Goal: Task Accomplishment & Management: Manage account settings

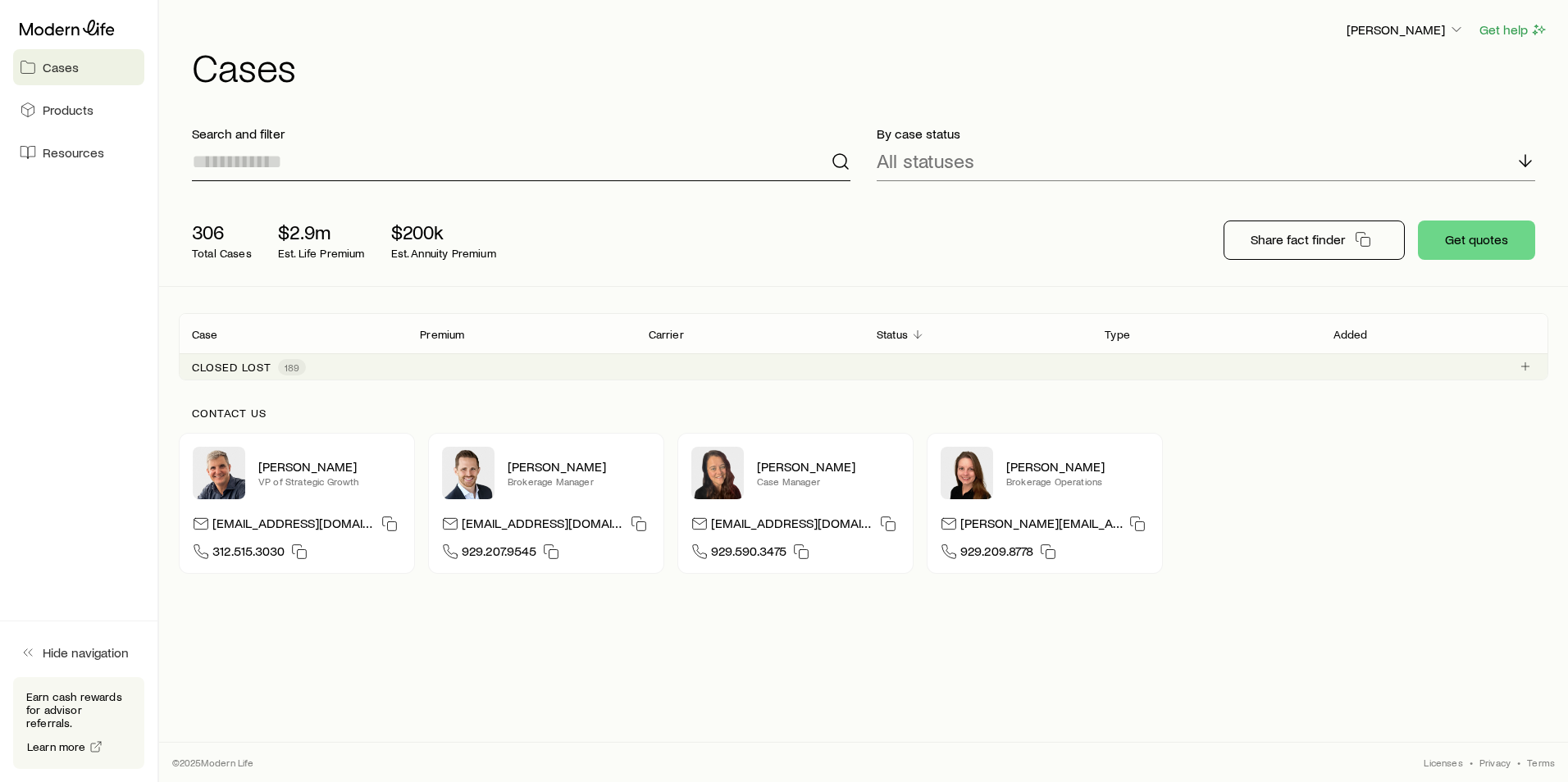
click at [337, 165] on input at bounding box center [521, 161] width 658 height 39
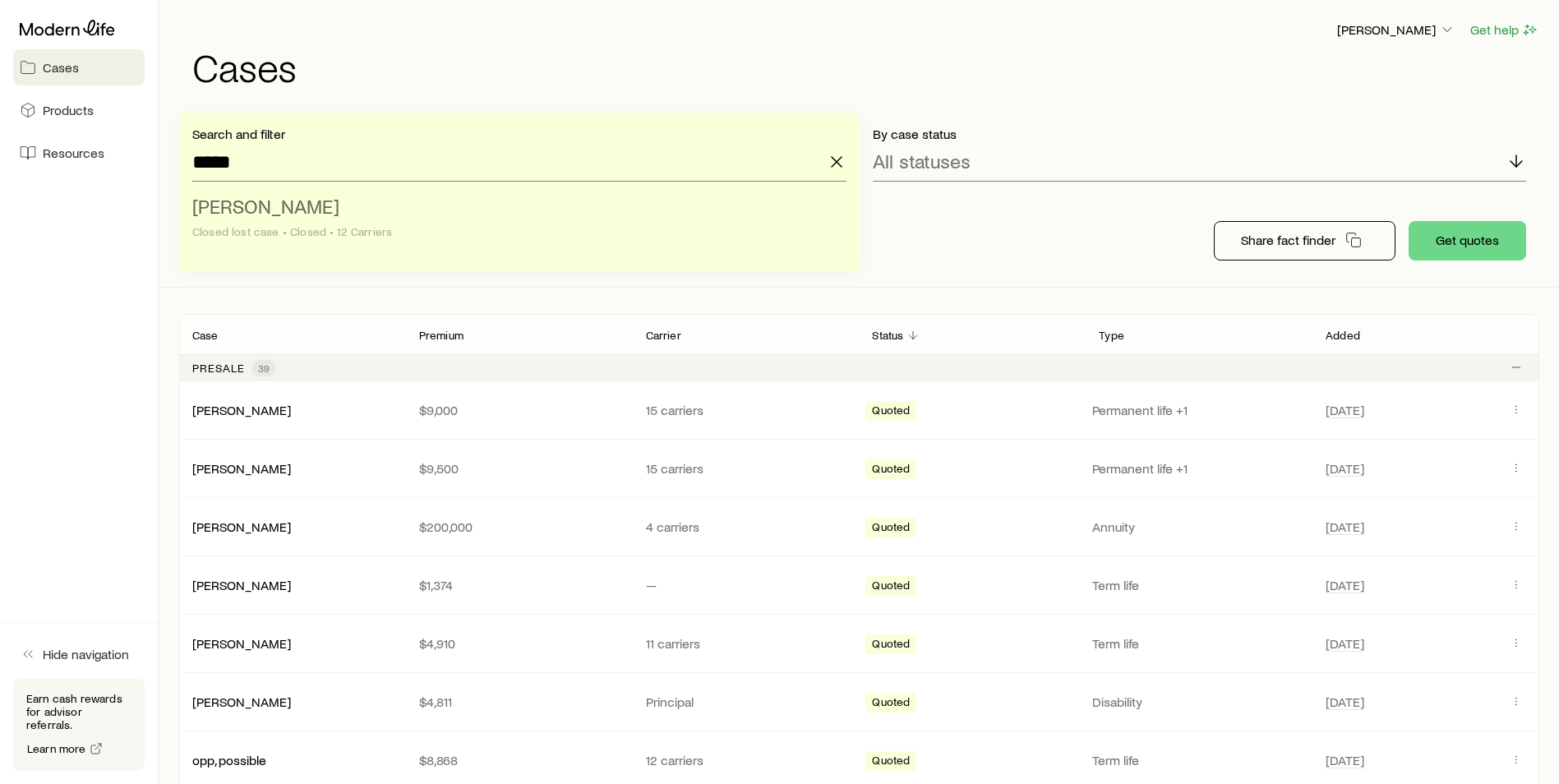
click at [306, 213] on span "[PERSON_NAME]" at bounding box center [266, 206] width 147 height 24
type input "**********"
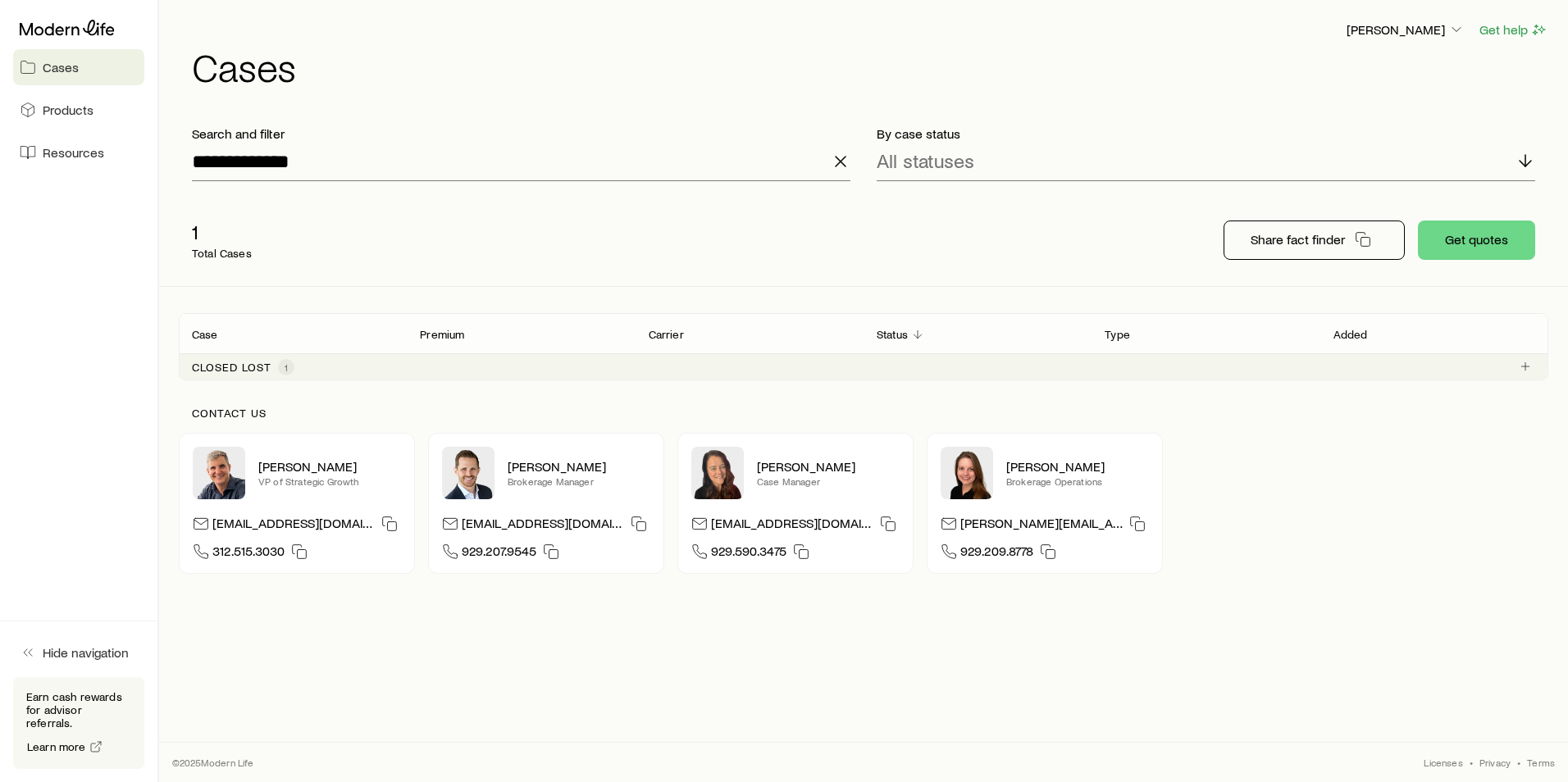
click at [228, 355] on div "Closed lost 1" at bounding box center [863, 366] width 1369 height 27
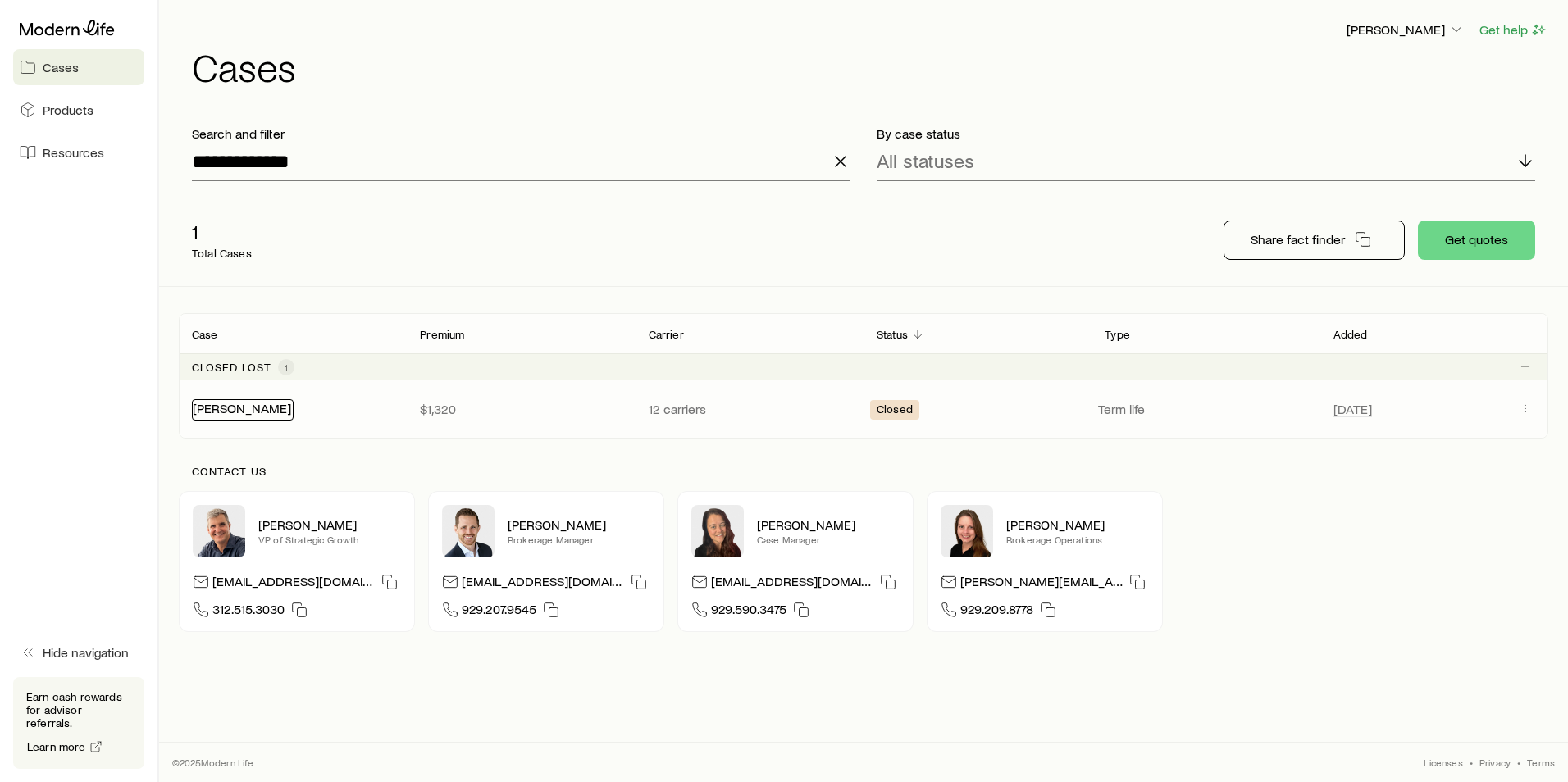
click at [228, 406] on link "[PERSON_NAME]" at bounding box center [241, 407] width 98 height 16
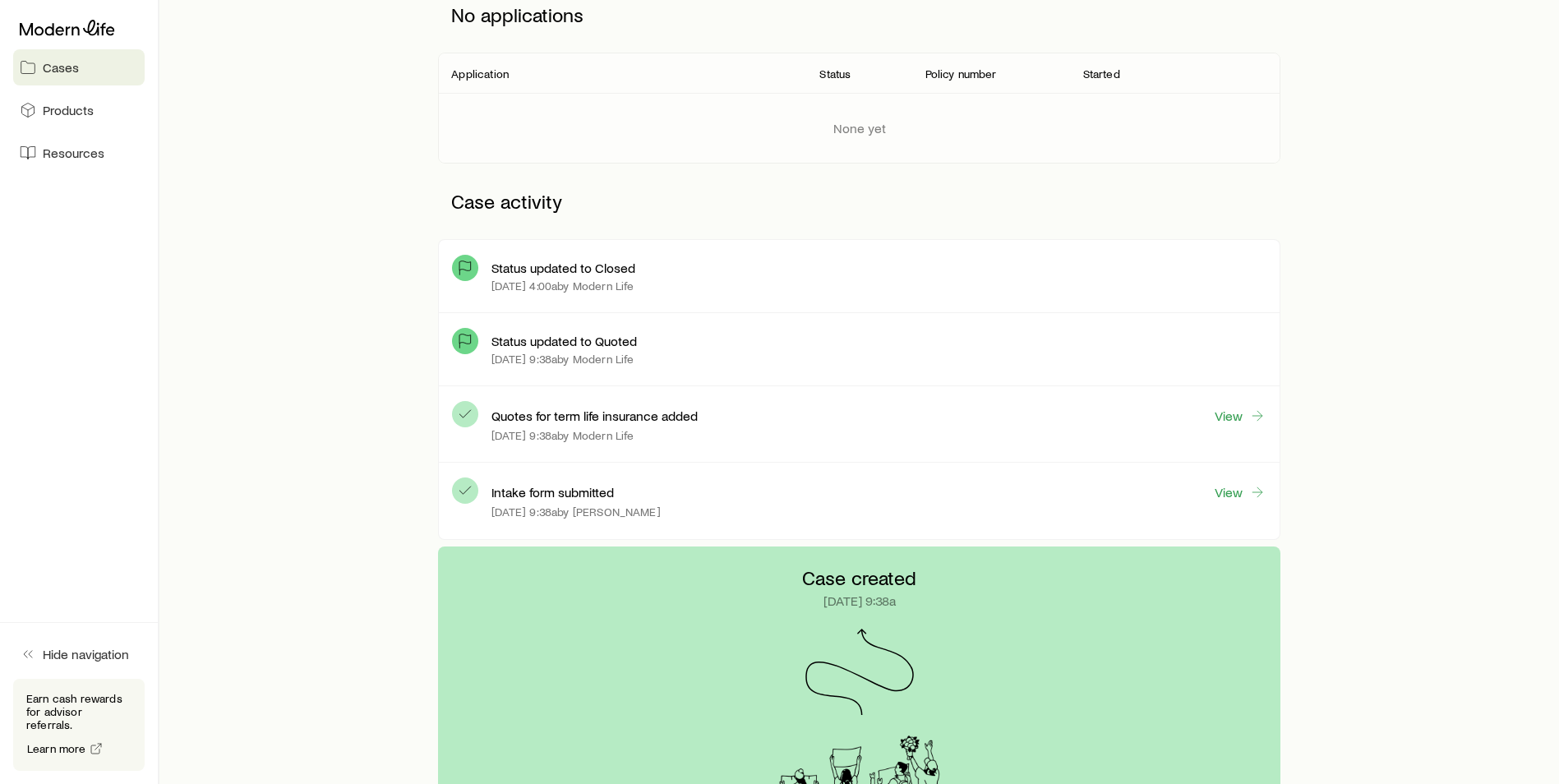
scroll to position [329, 0]
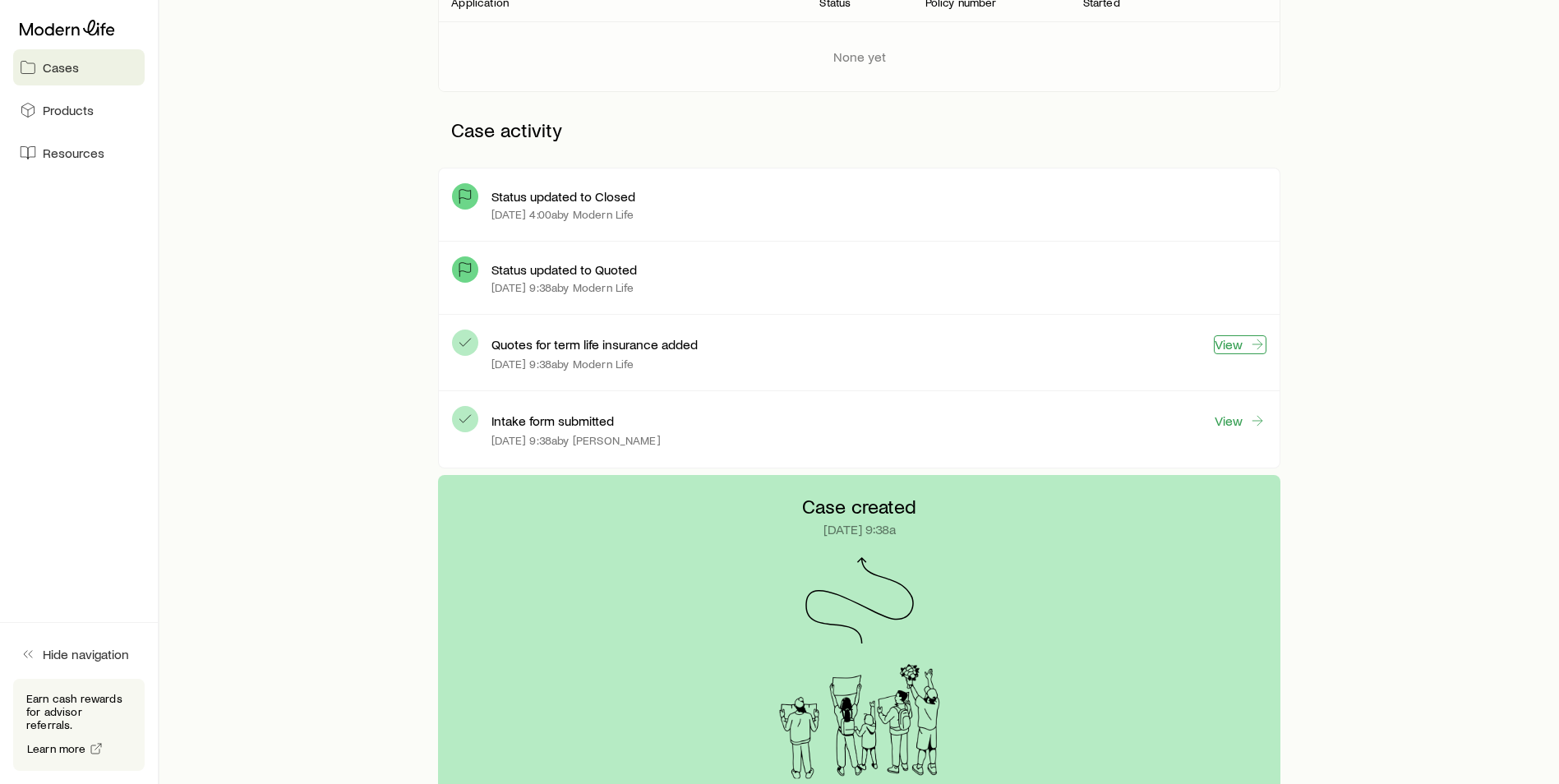
click at [1231, 345] on link "View" at bounding box center [1240, 345] width 52 height 19
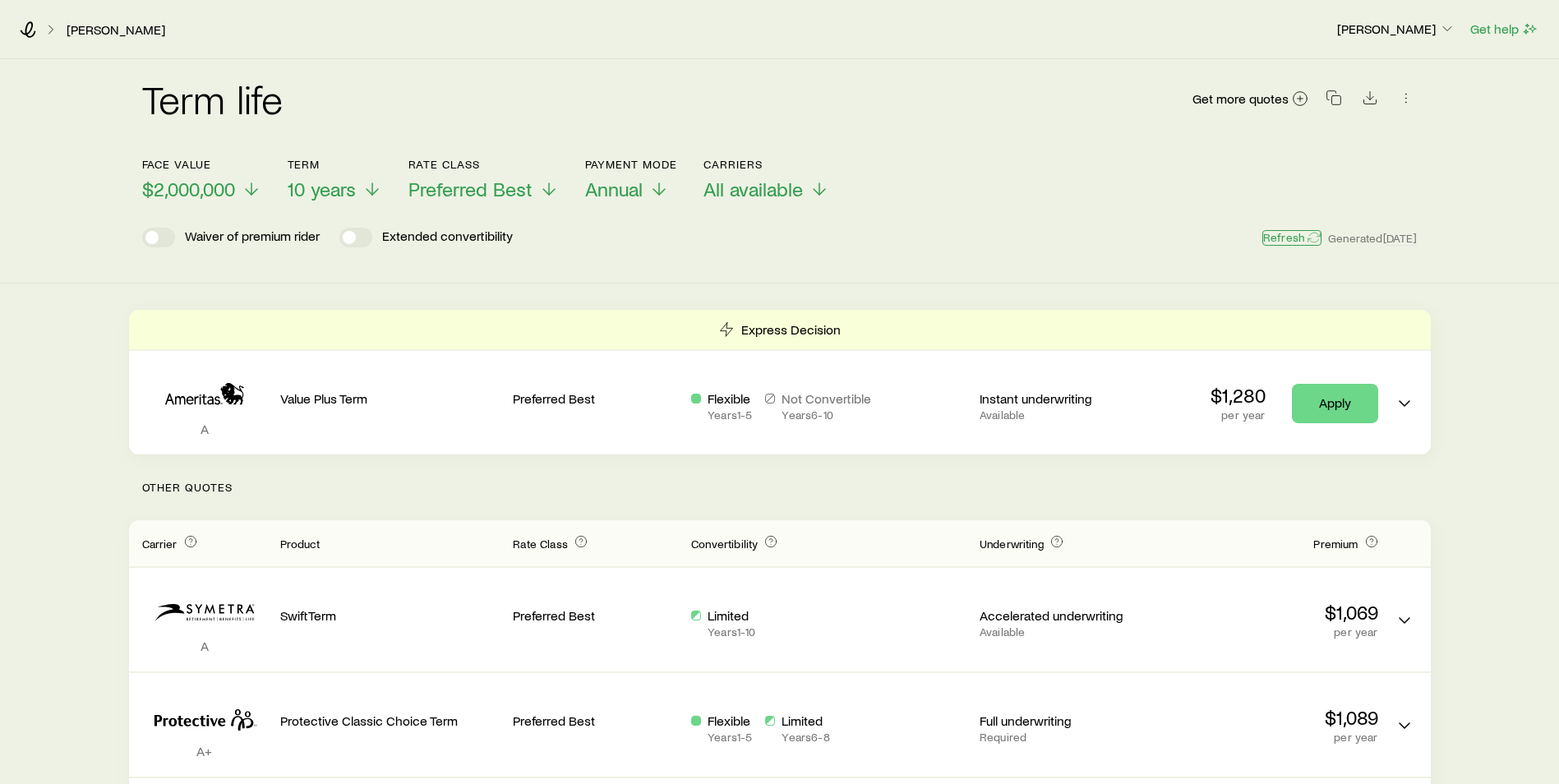
click at [1262, 237] on button "Refresh" at bounding box center [1292, 237] width 59 height 16
click at [370, 190] on icon at bounding box center [371, 191] width 19 height 19
click at [252, 190] on icon at bounding box center [251, 191] width 19 height 19
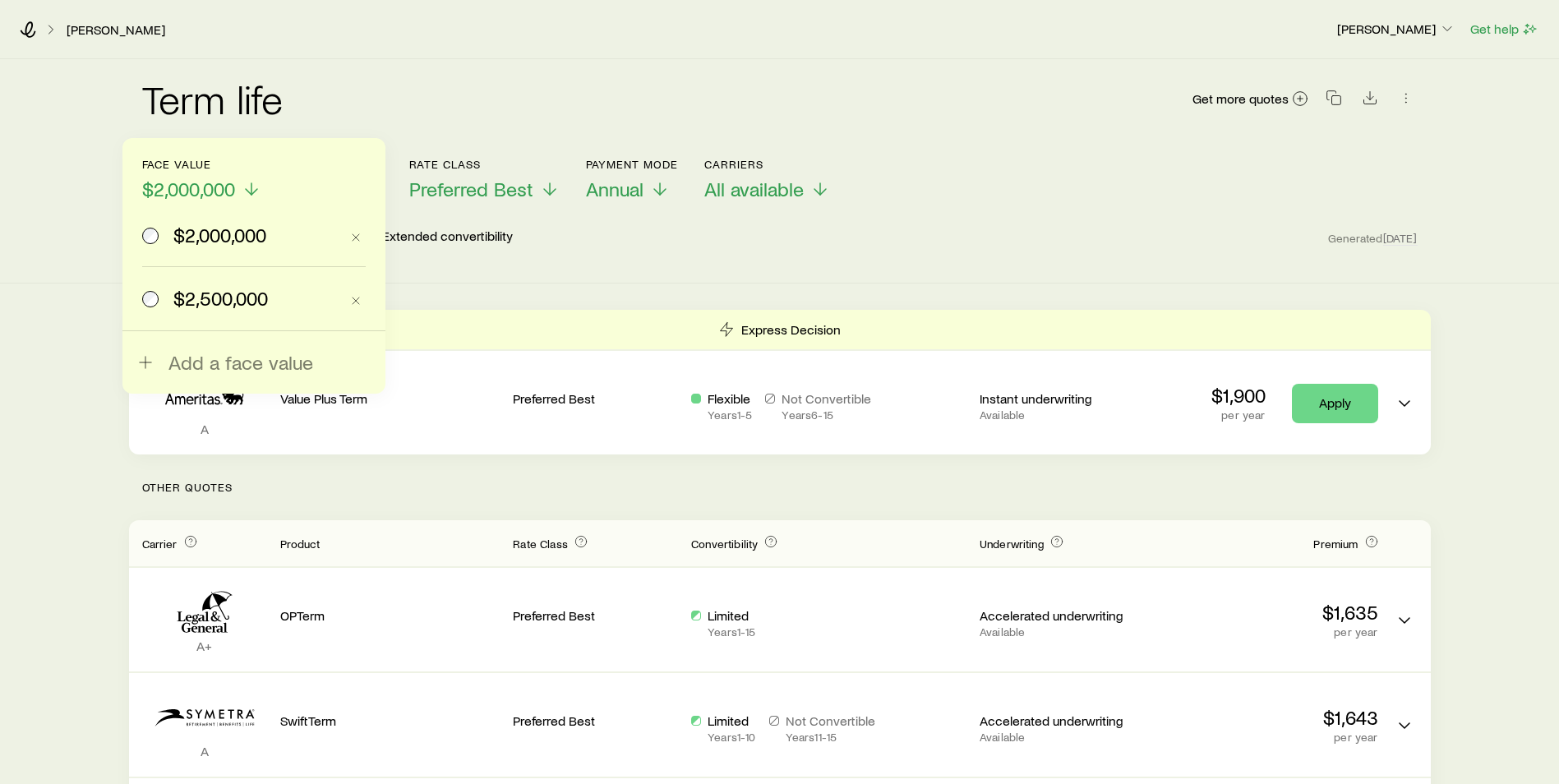
click at [203, 301] on span "$2,500,000" at bounding box center [221, 298] width 95 height 23
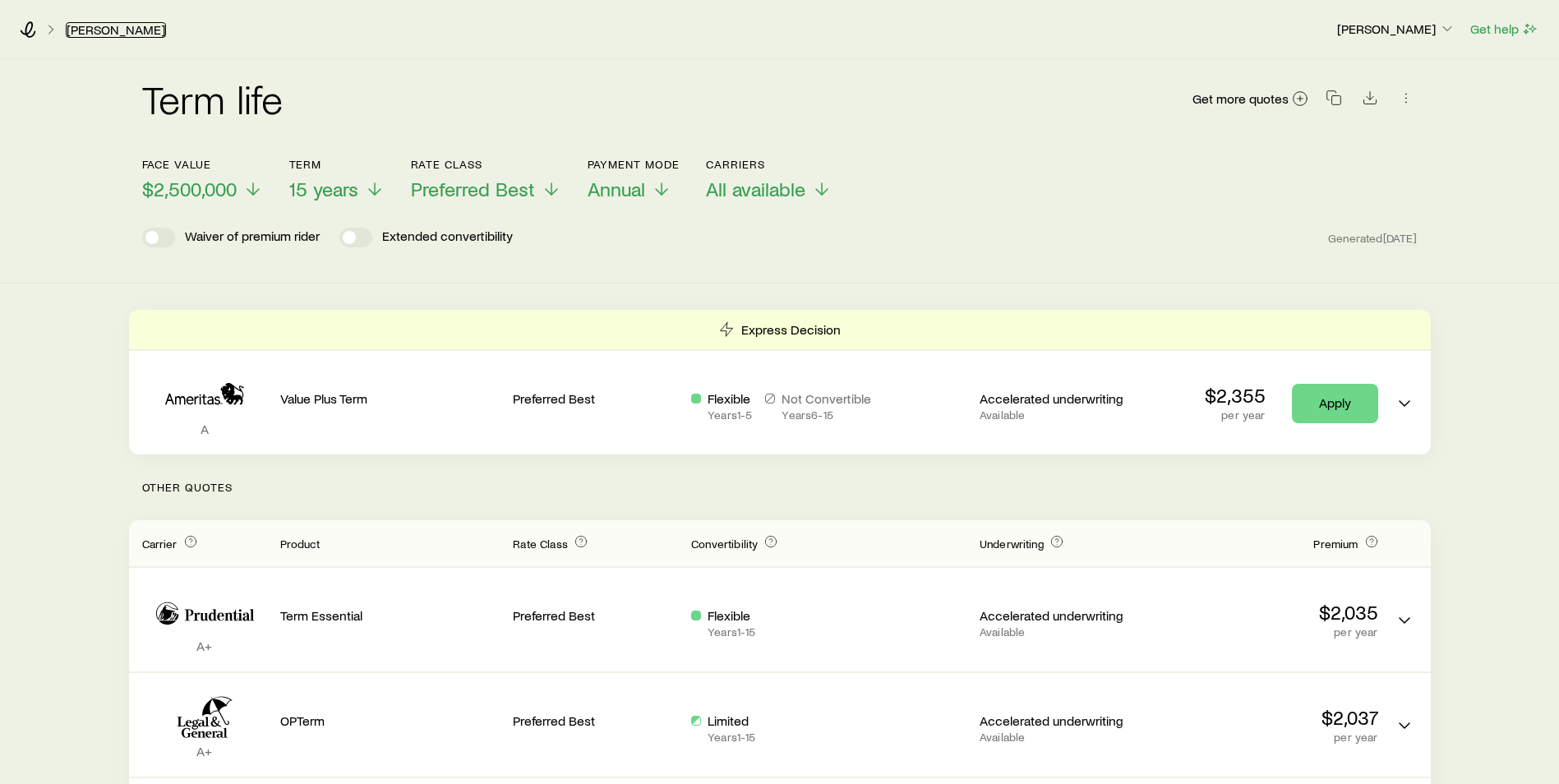
click at [97, 29] on link "[PERSON_NAME]" at bounding box center [116, 29] width 100 height 16
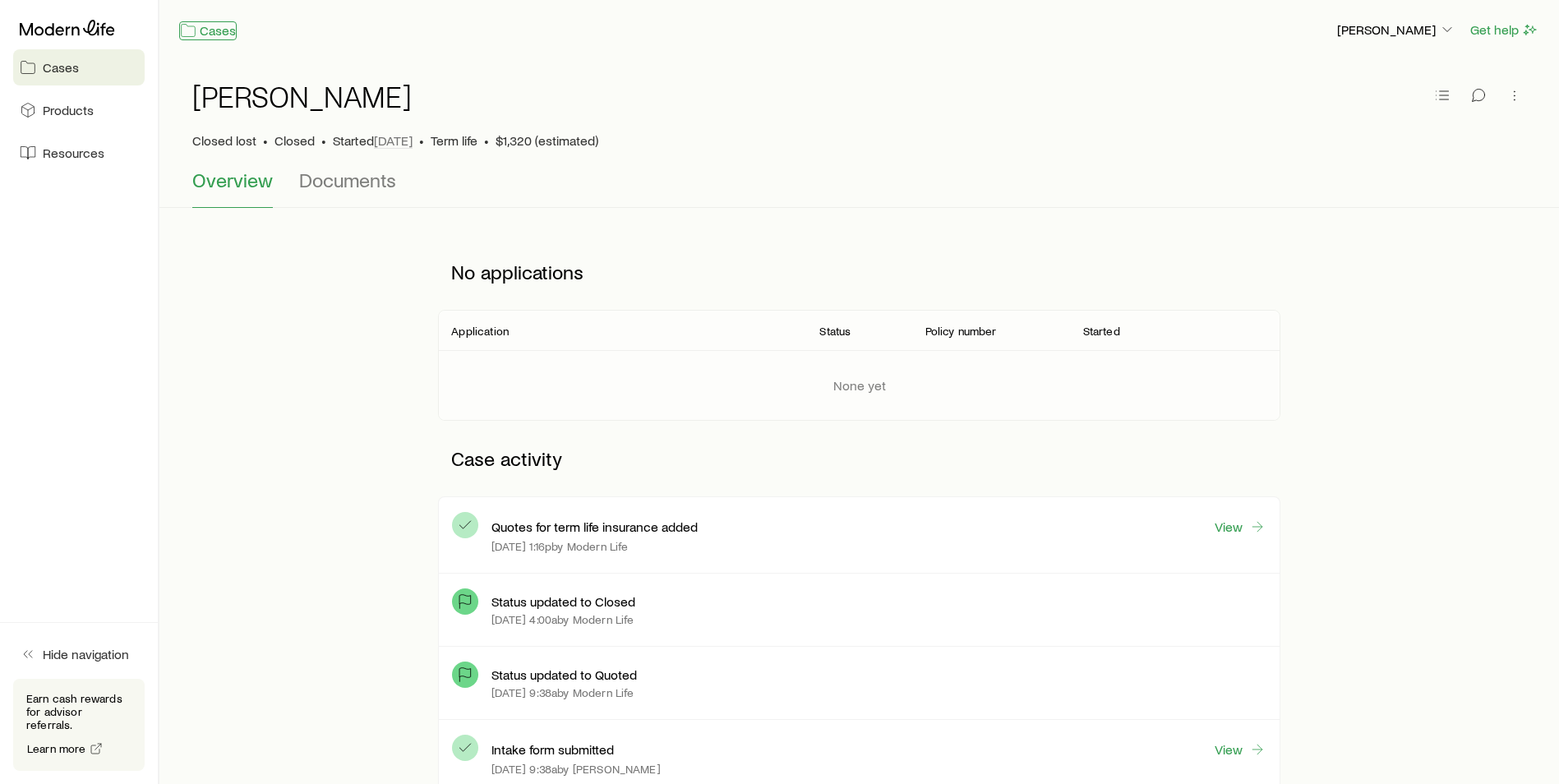
click at [225, 36] on link "Cases" at bounding box center [208, 30] width 58 height 19
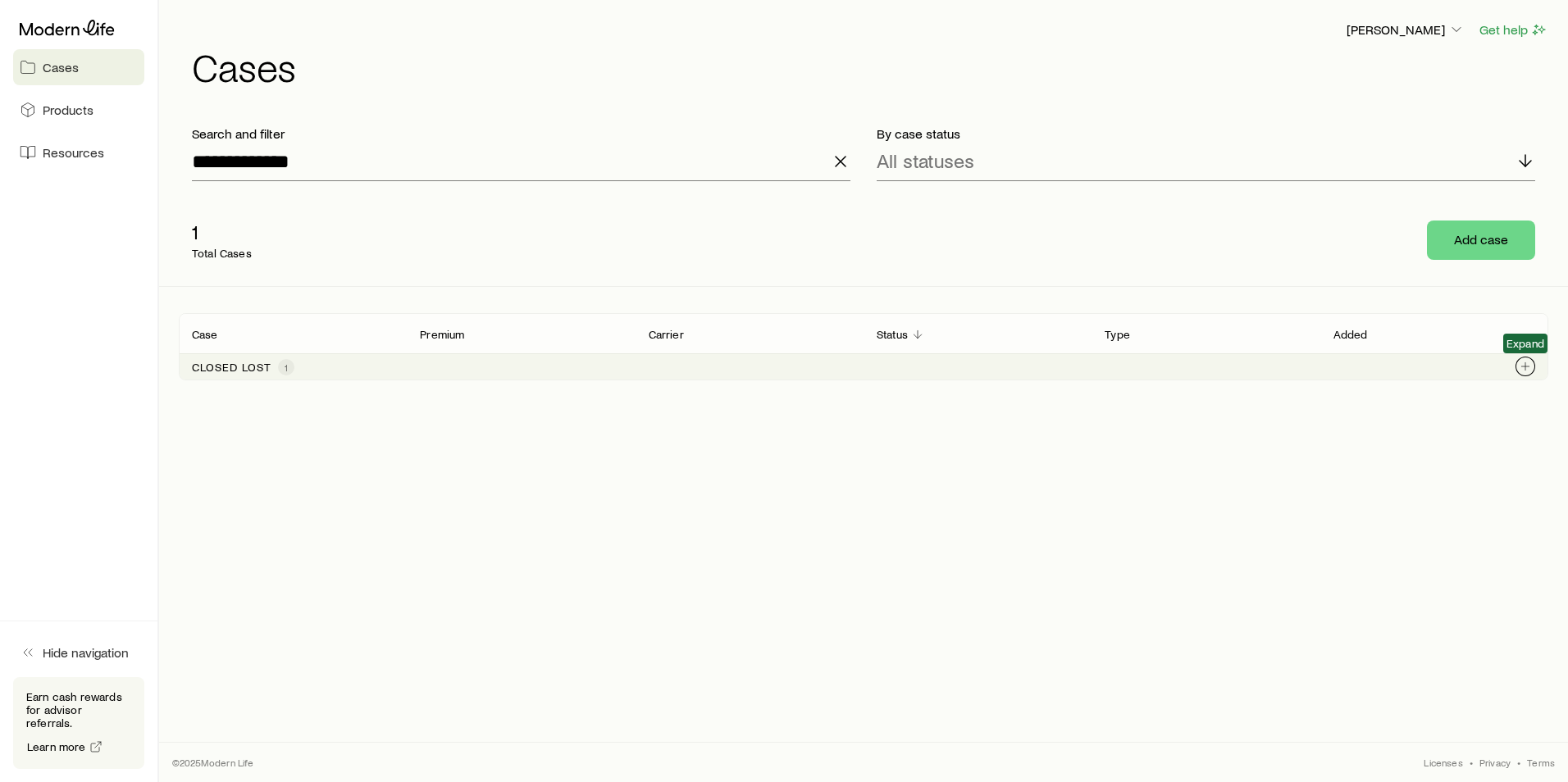
click at [1519, 368] on icon "Client cases" at bounding box center [1525, 367] width 13 height 13
click at [1525, 420] on div "Modell, Randy $1,320 12 carriers Closed Term life Mar 4" at bounding box center [863, 409] width 1369 height 58
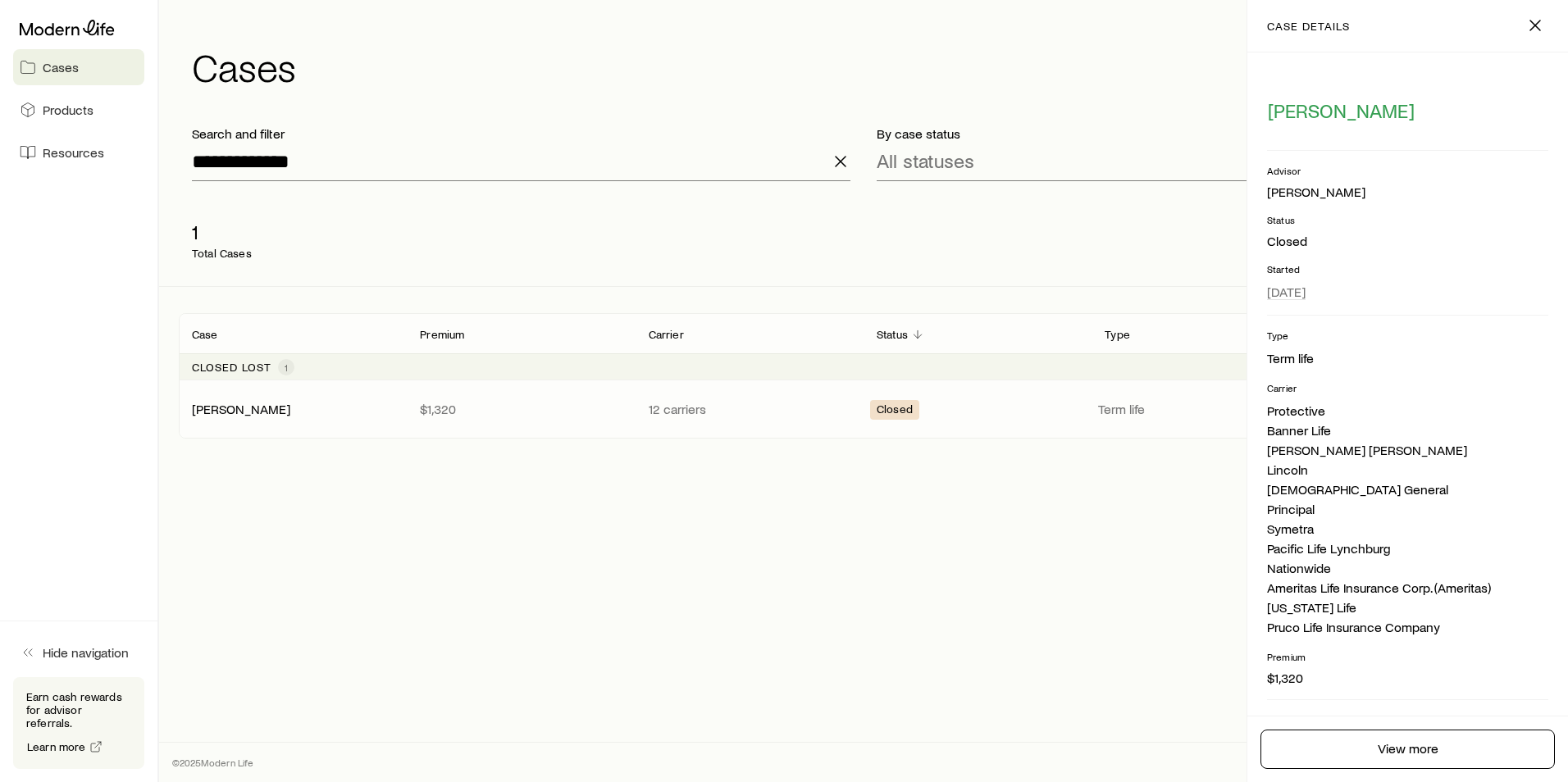
click at [1275, 243] on p "Closed" at bounding box center [1407, 241] width 282 height 17
click at [889, 414] on span "Closed" at bounding box center [894, 411] width 36 height 17
click at [1530, 28] on icon "button" at bounding box center [1534, 25] width 19 height 19
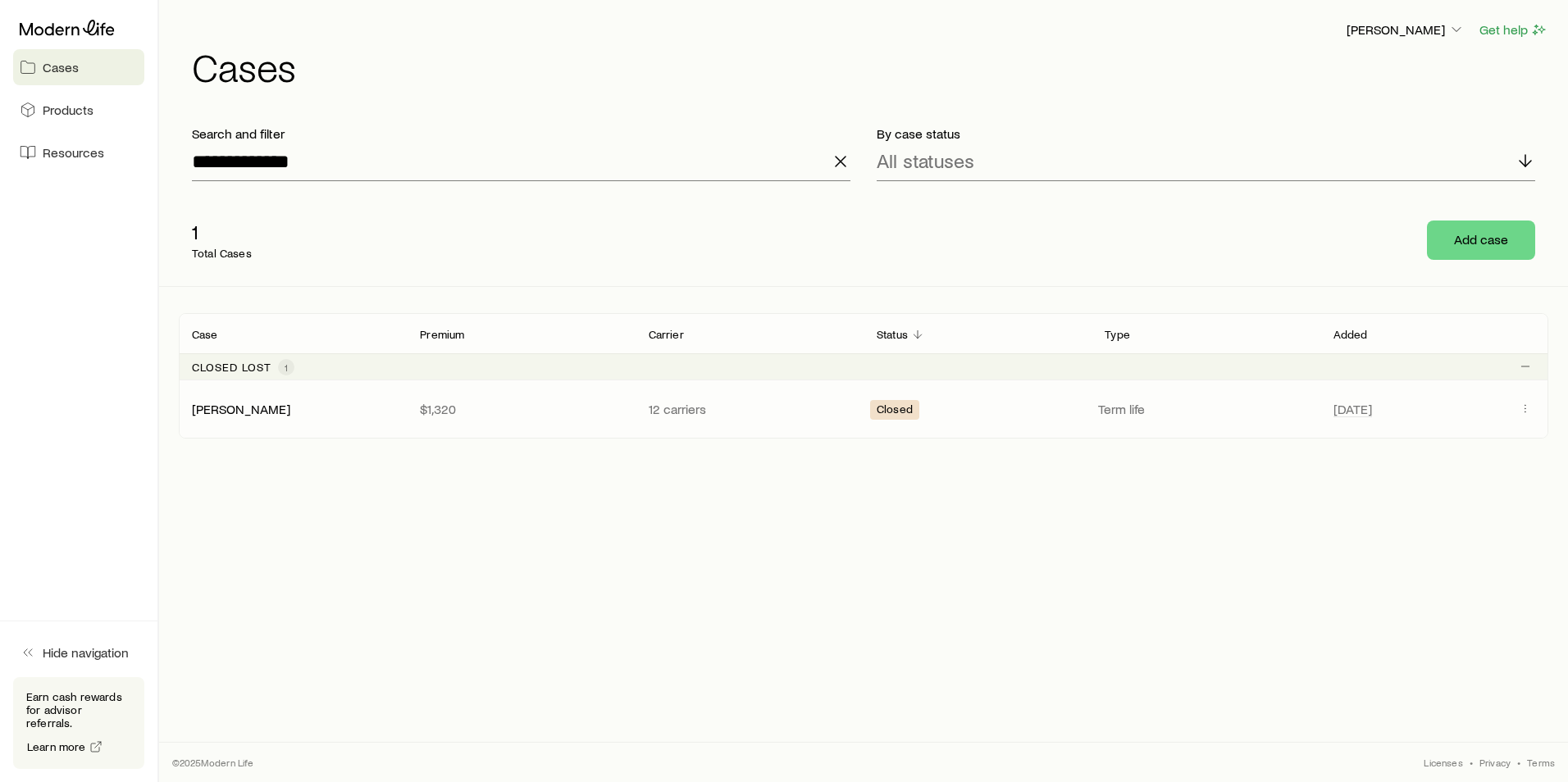
click at [884, 410] on span "Closed" at bounding box center [894, 411] width 36 height 17
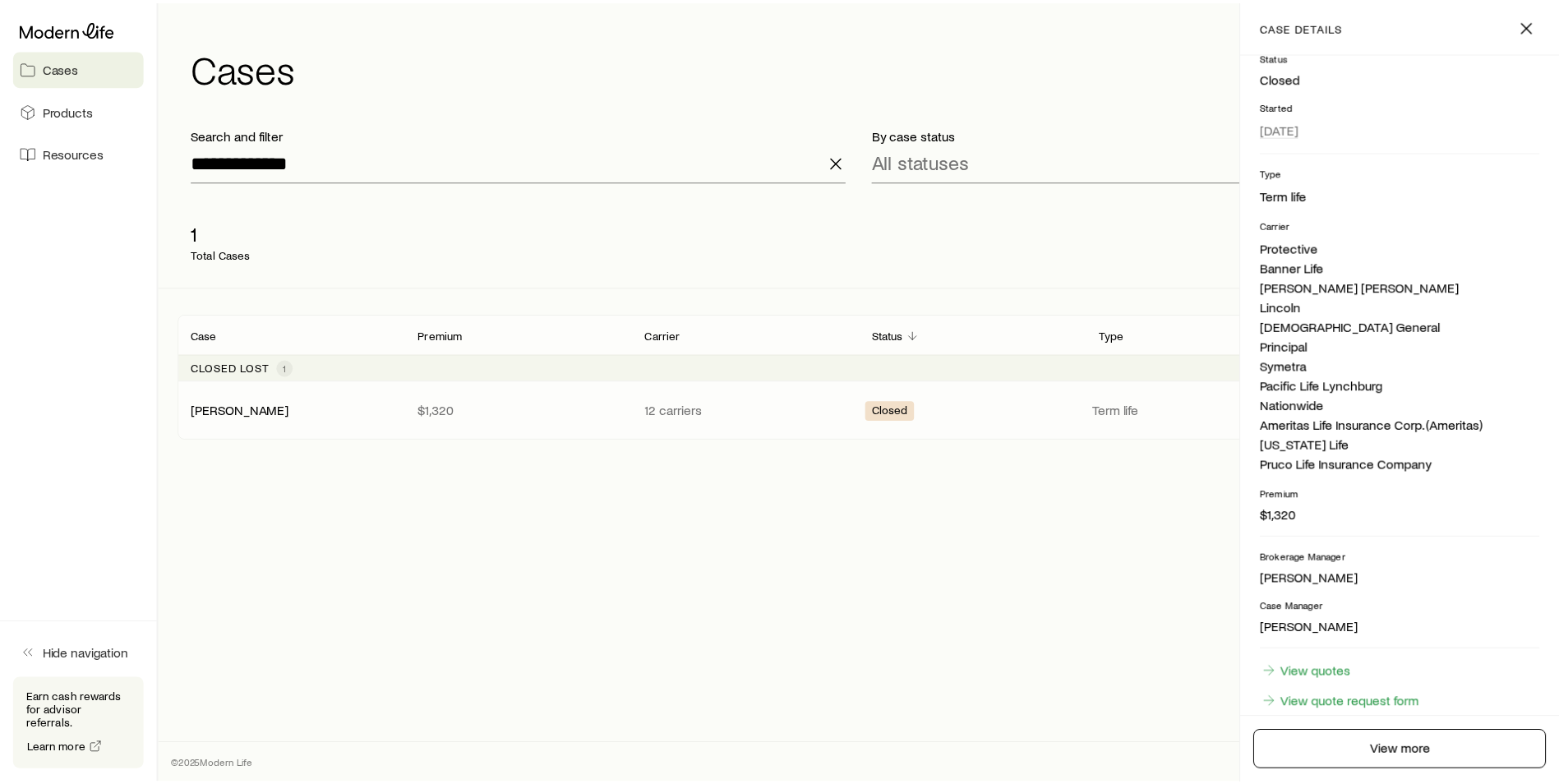
scroll to position [222, 0]
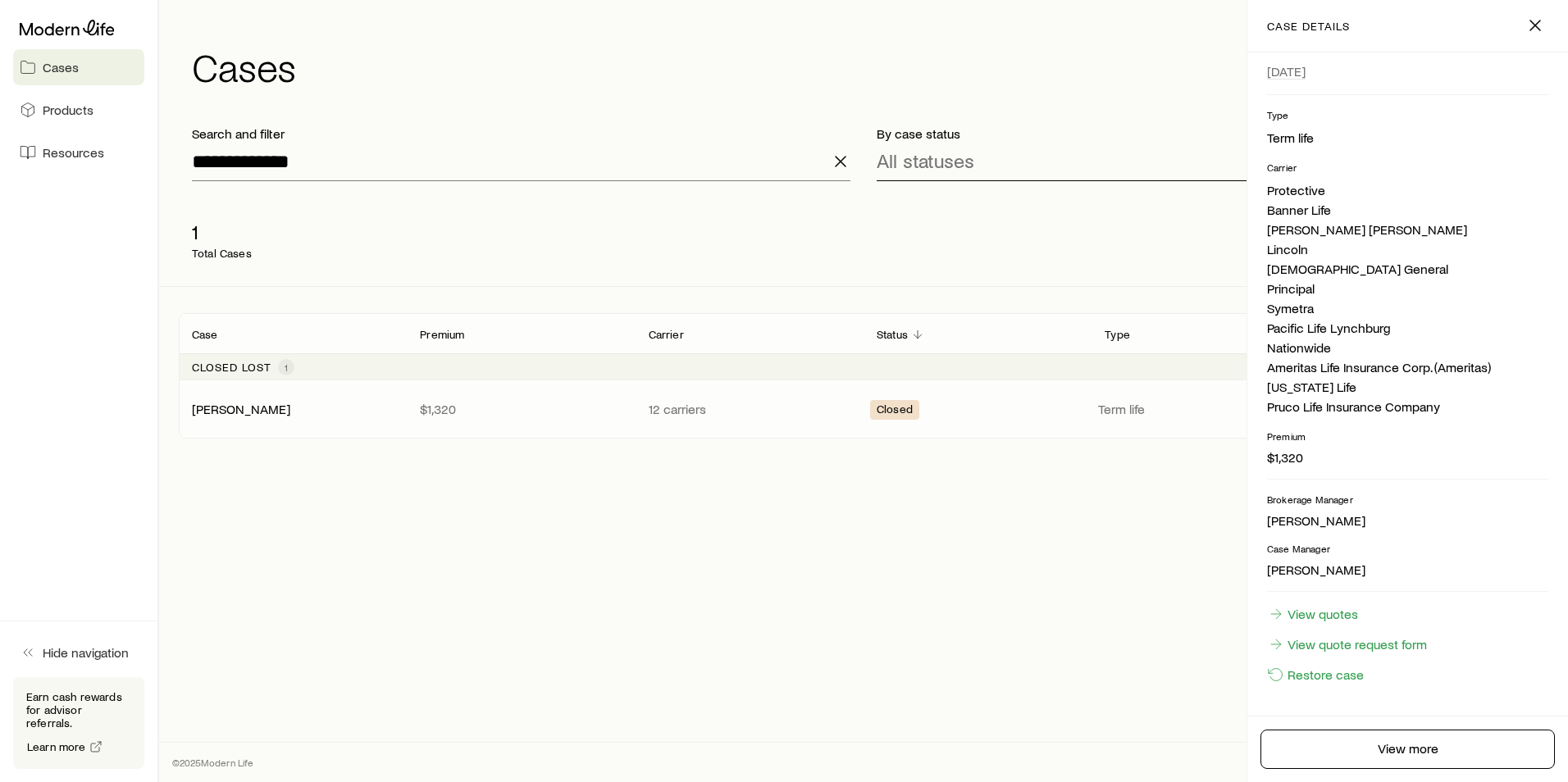
click at [991, 161] on div "All statuses" at bounding box center [1206, 161] width 658 height 39
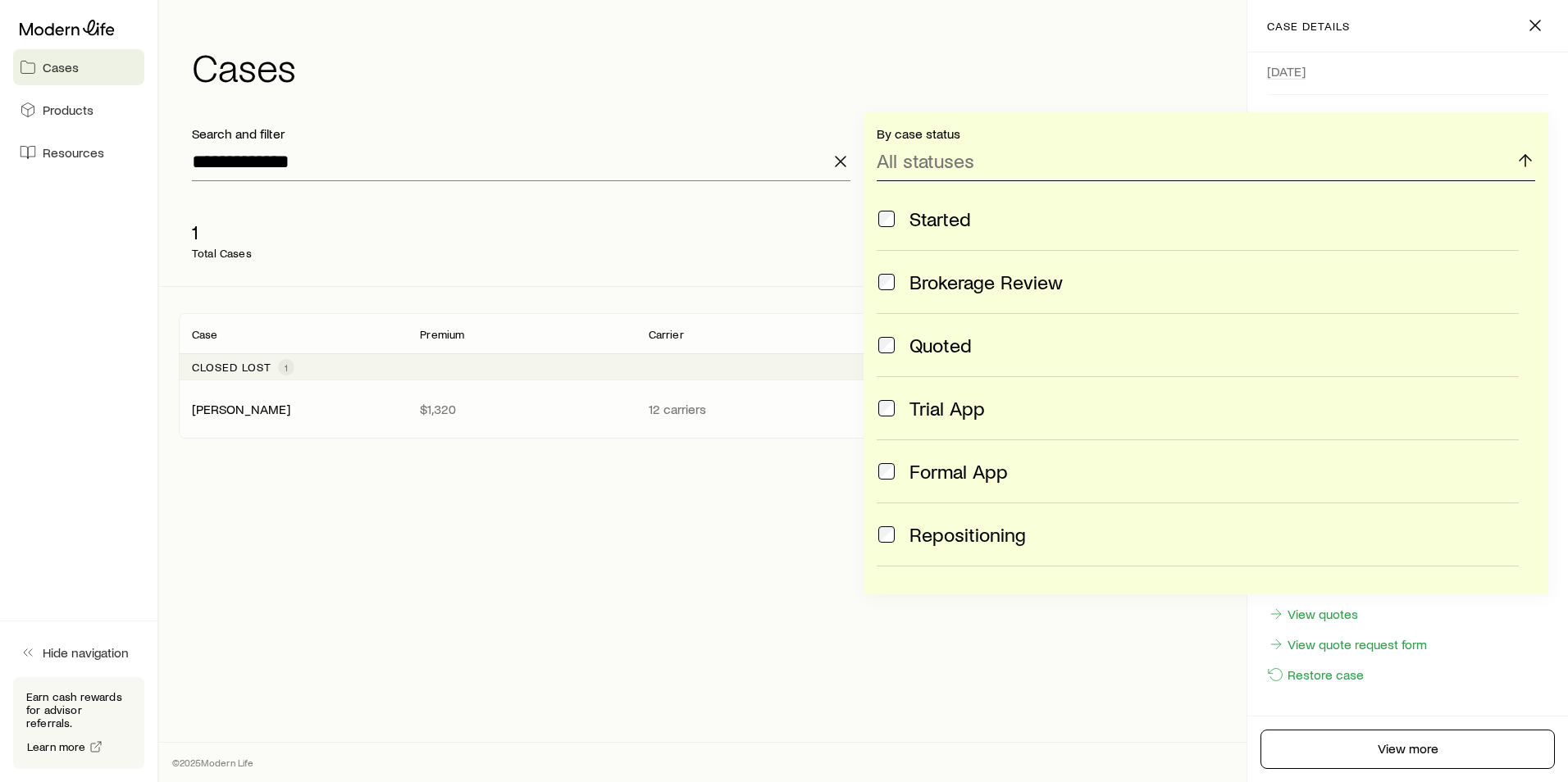
click at [991, 161] on div "All statuses" at bounding box center [1206, 161] width 658 height 39
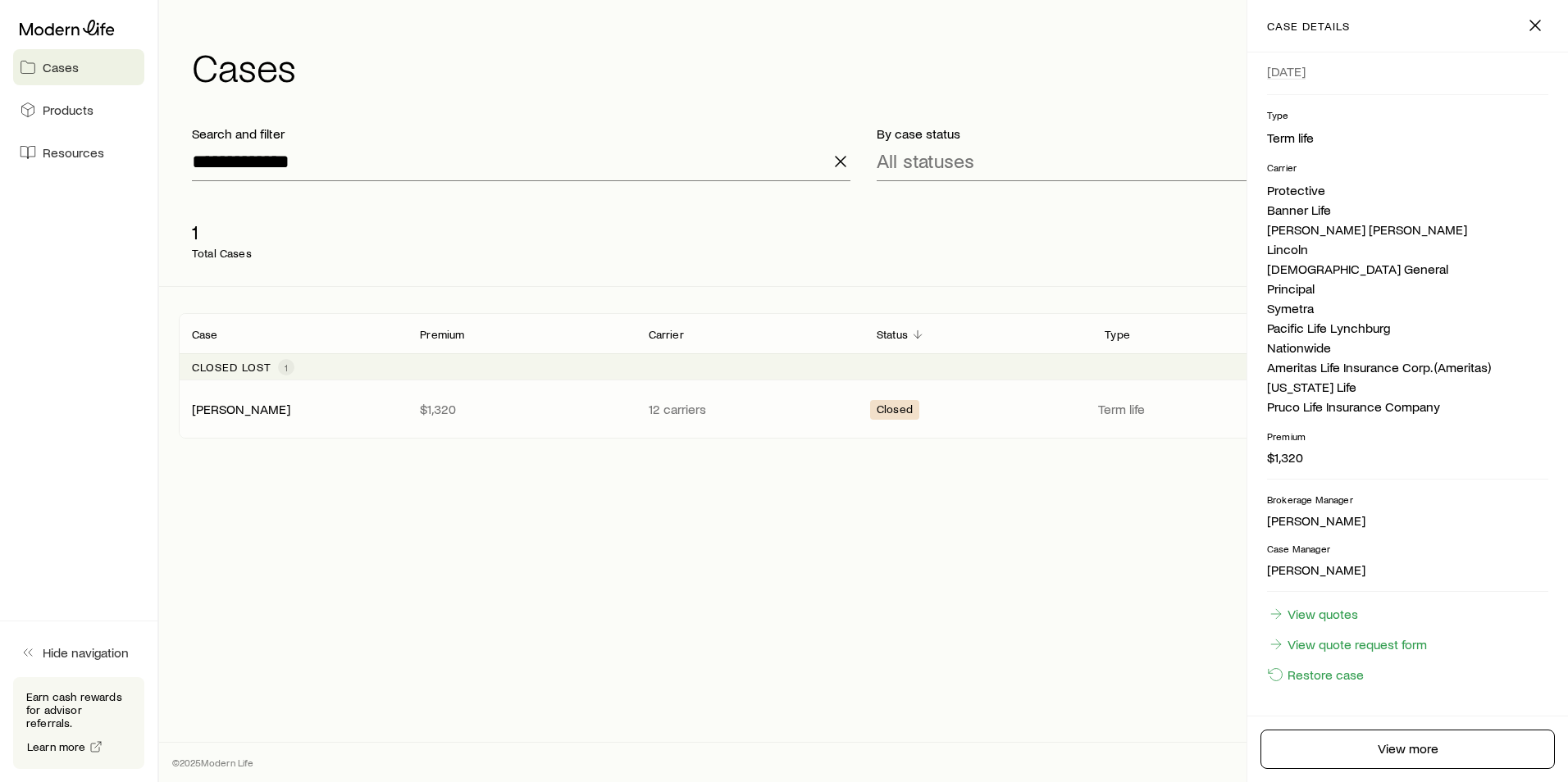
click at [886, 408] on span "Closed" at bounding box center [894, 411] width 36 height 17
drag, startPoint x: 585, startPoint y: 631, endPoint x: 606, endPoint y: 600, distance: 37.4
click at [592, 628] on div "**********" at bounding box center [863, 345] width 1408 height 689
click at [1533, 28] on icon "button" at bounding box center [1534, 25] width 19 height 19
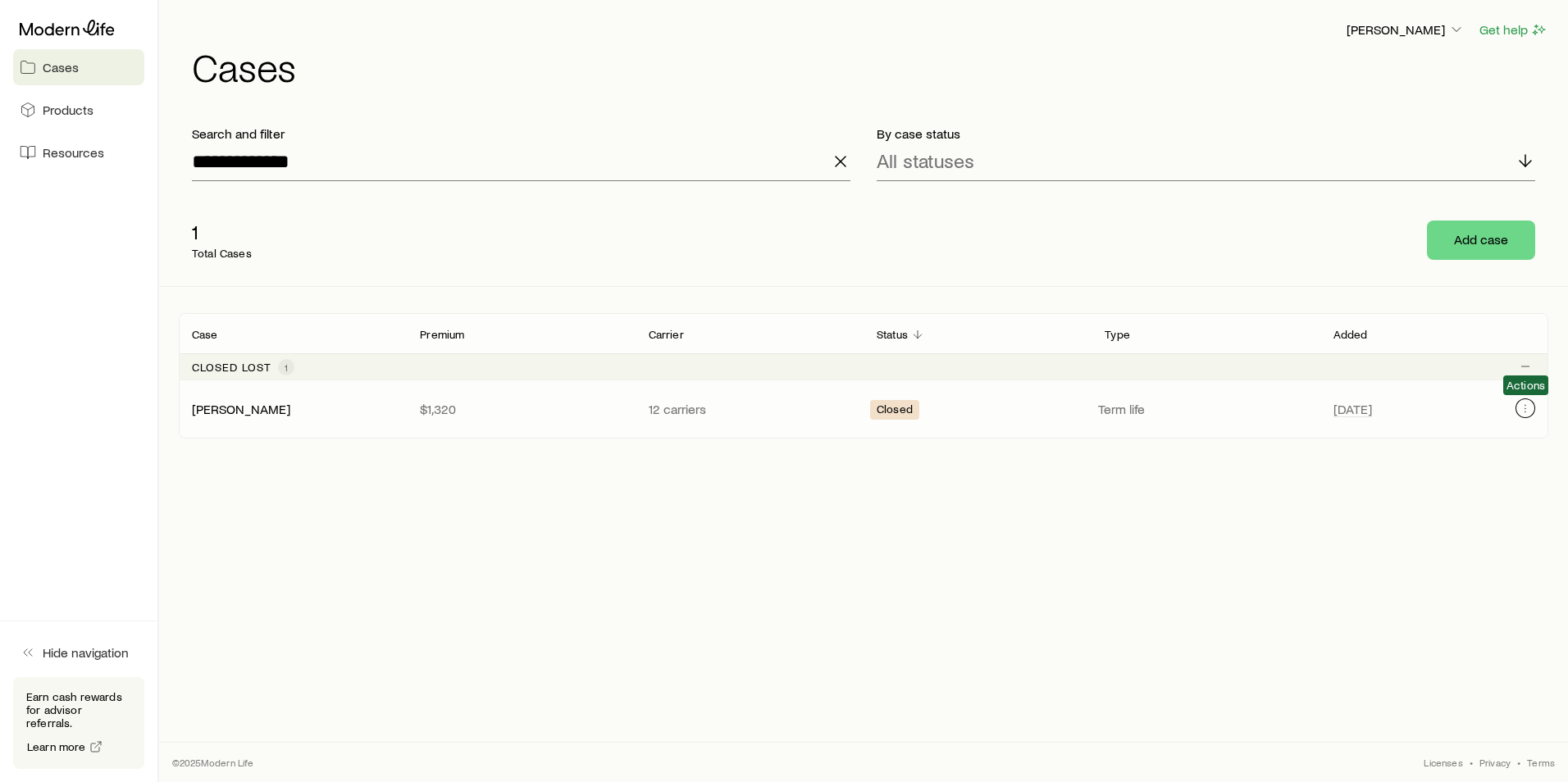
click at [1521, 410] on icon "Client cases" at bounding box center [1525, 408] width 13 height 13
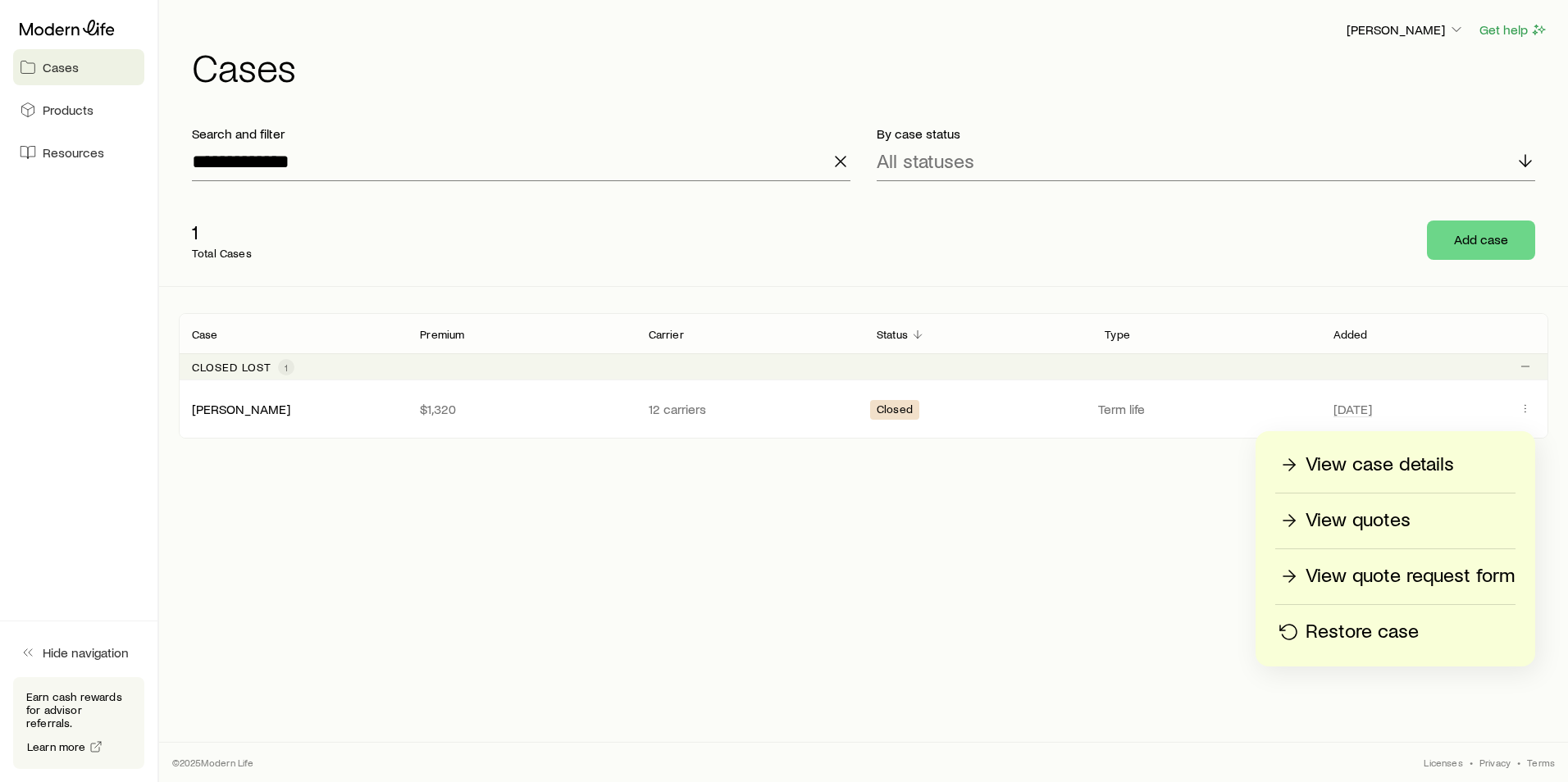
click at [1347, 630] on p "Restore case" at bounding box center [1361, 632] width 113 height 27
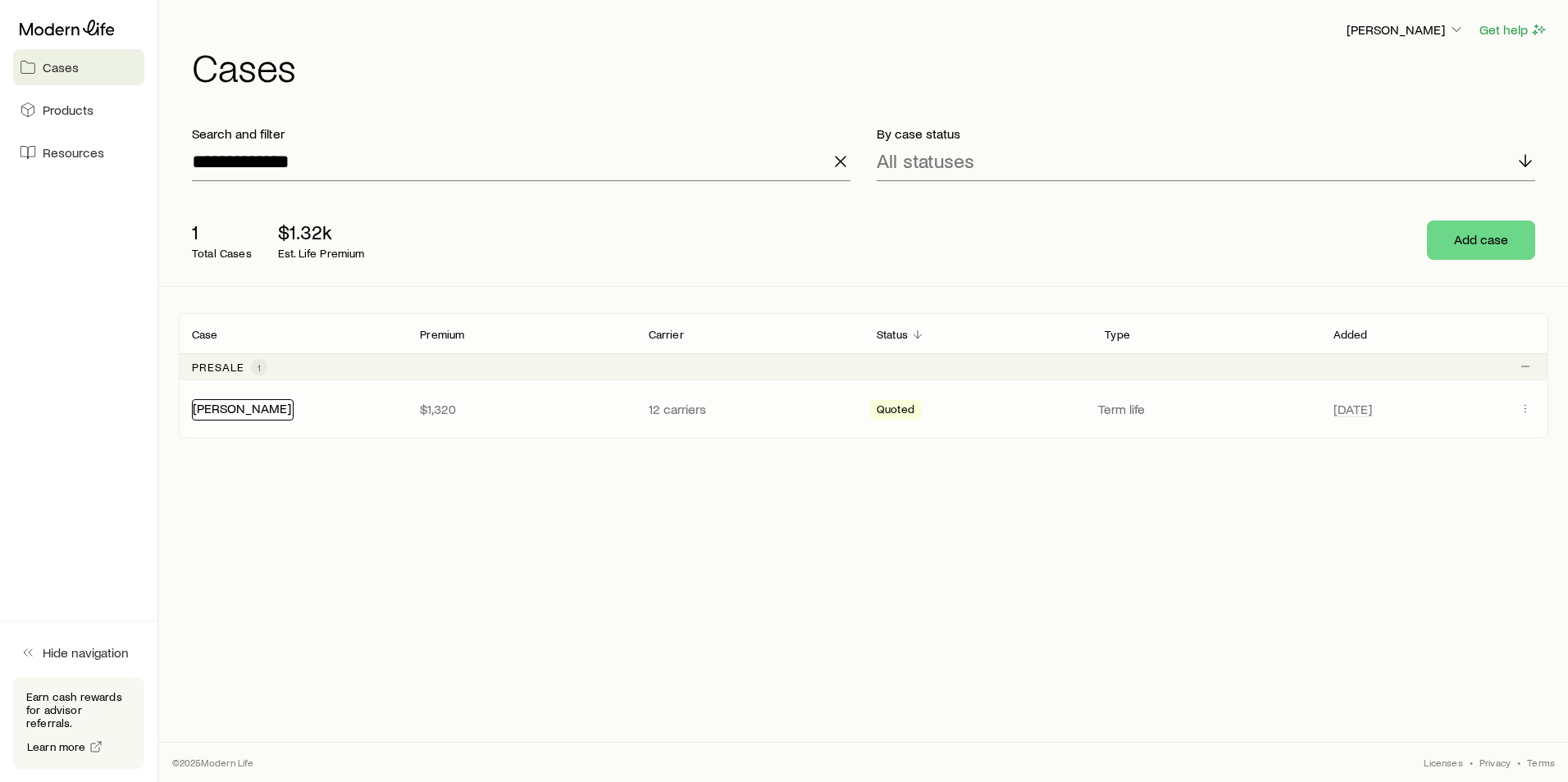
click at [239, 413] on link "[PERSON_NAME]" at bounding box center [241, 407] width 98 height 16
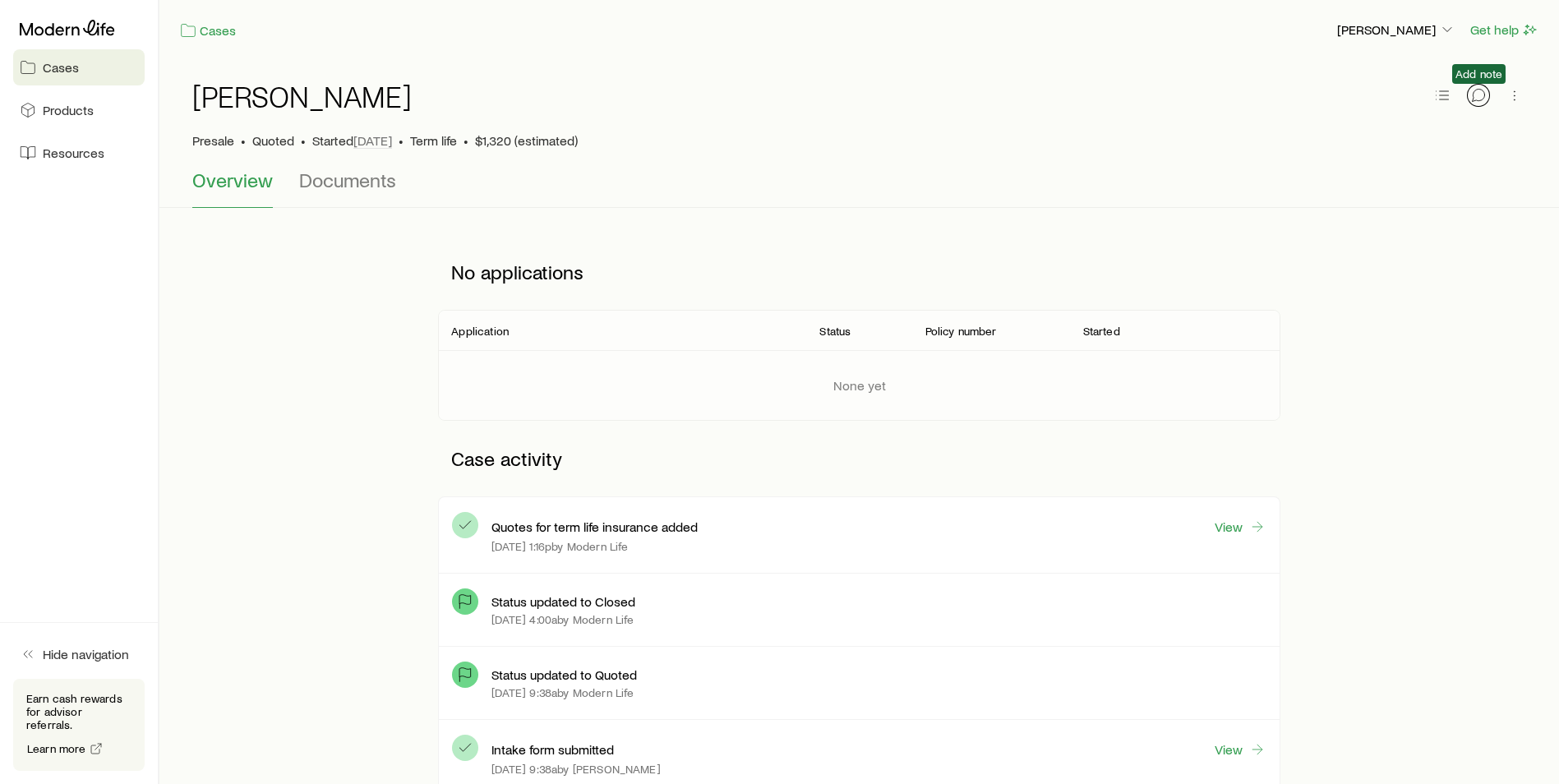
click at [1486, 100] on button "button" at bounding box center [1478, 95] width 23 height 23
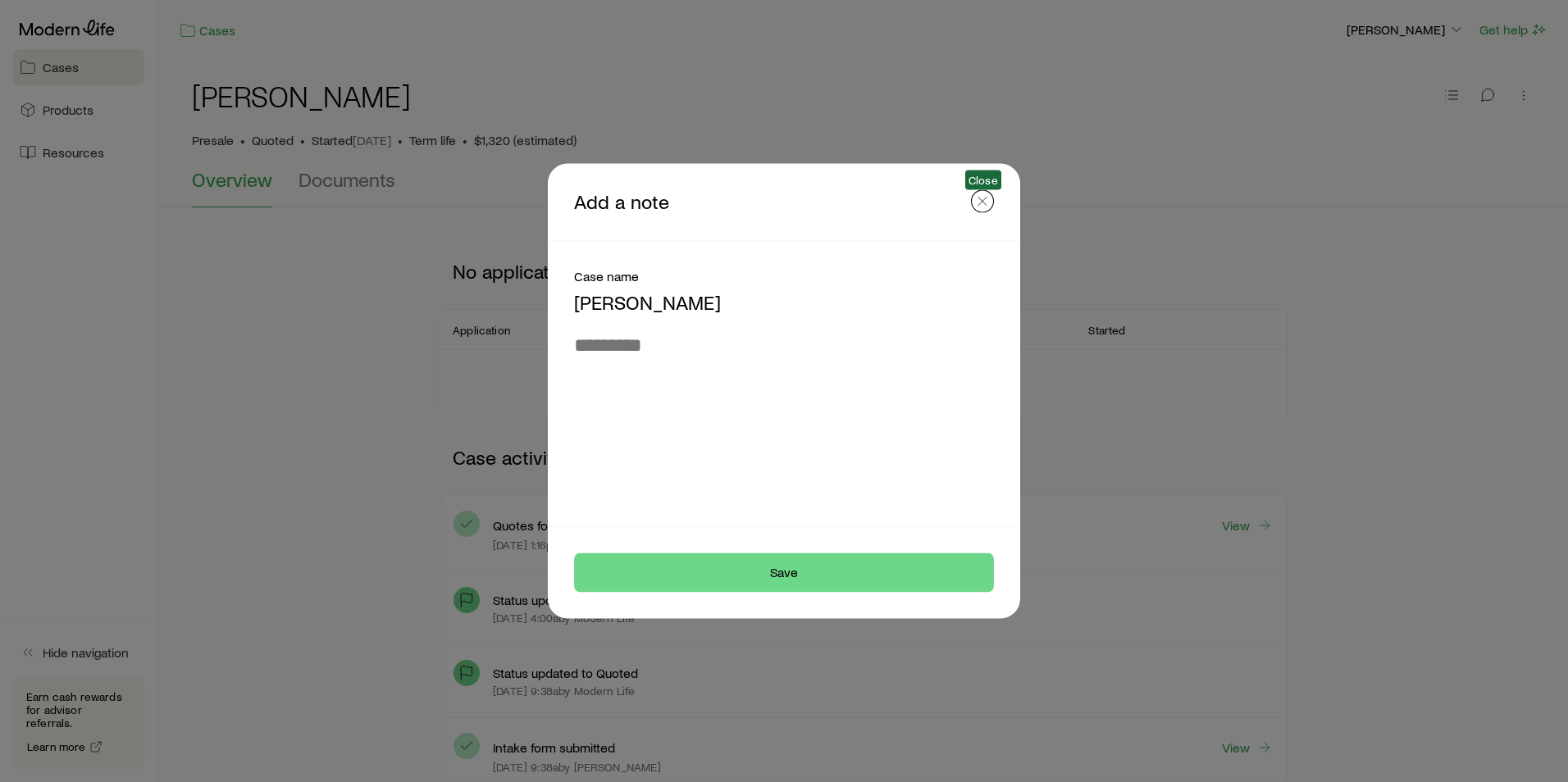
click at [988, 204] on icon "button" at bounding box center [982, 202] width 17 height 17
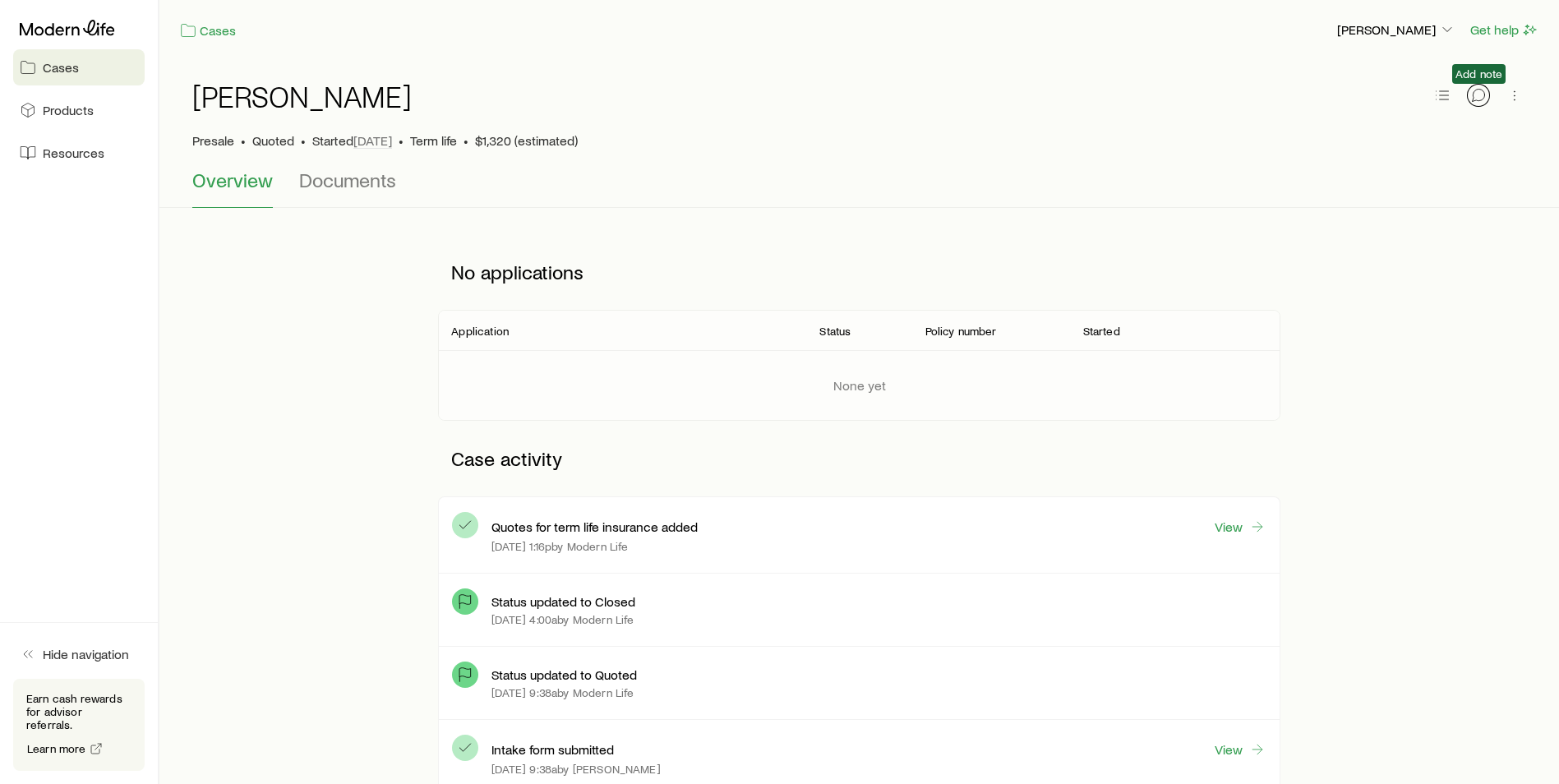
click at [1478, 97] on icon "button" at bounding box center [1479, 96] width 17 height 17
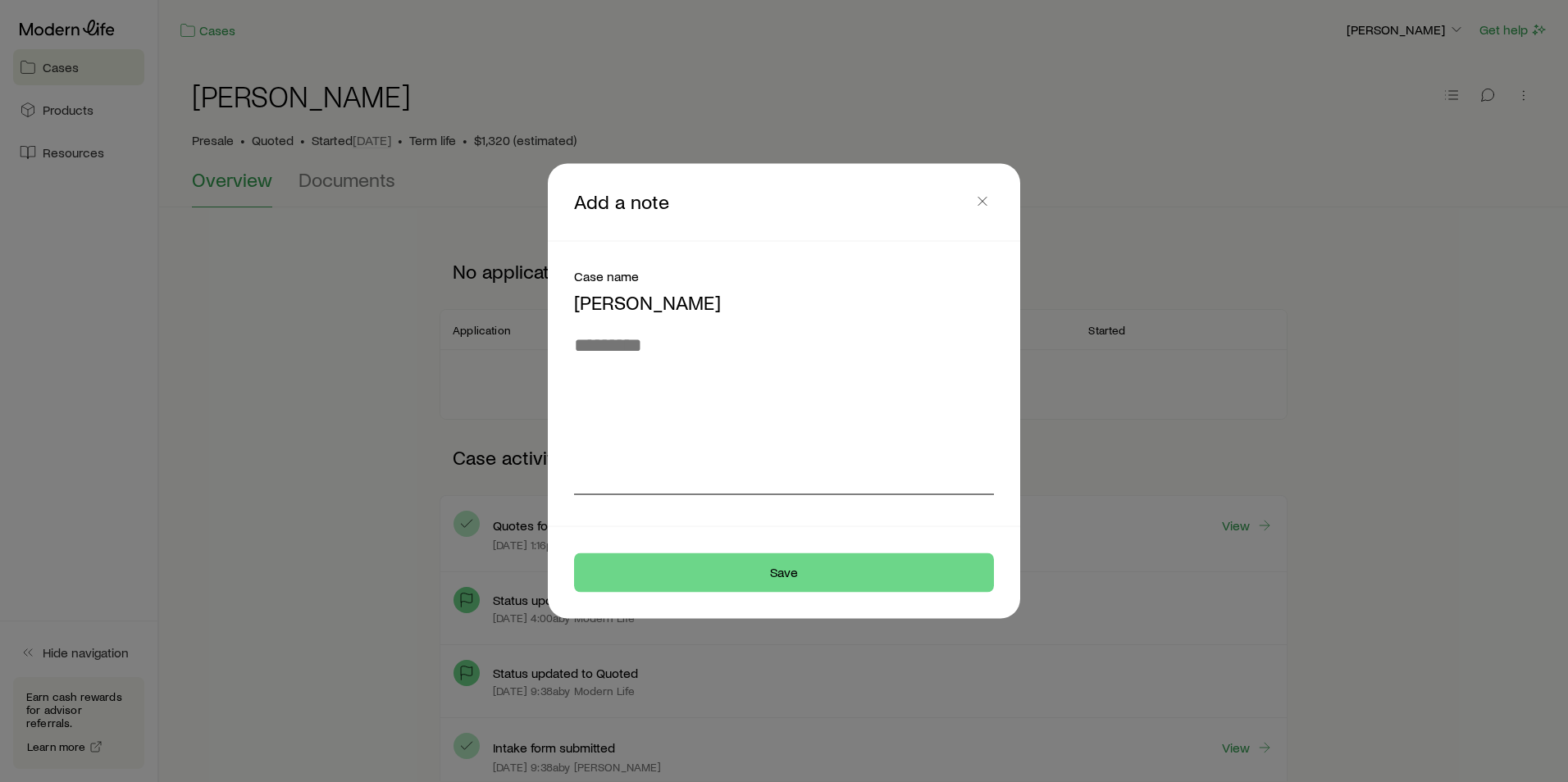
type textarea "*"
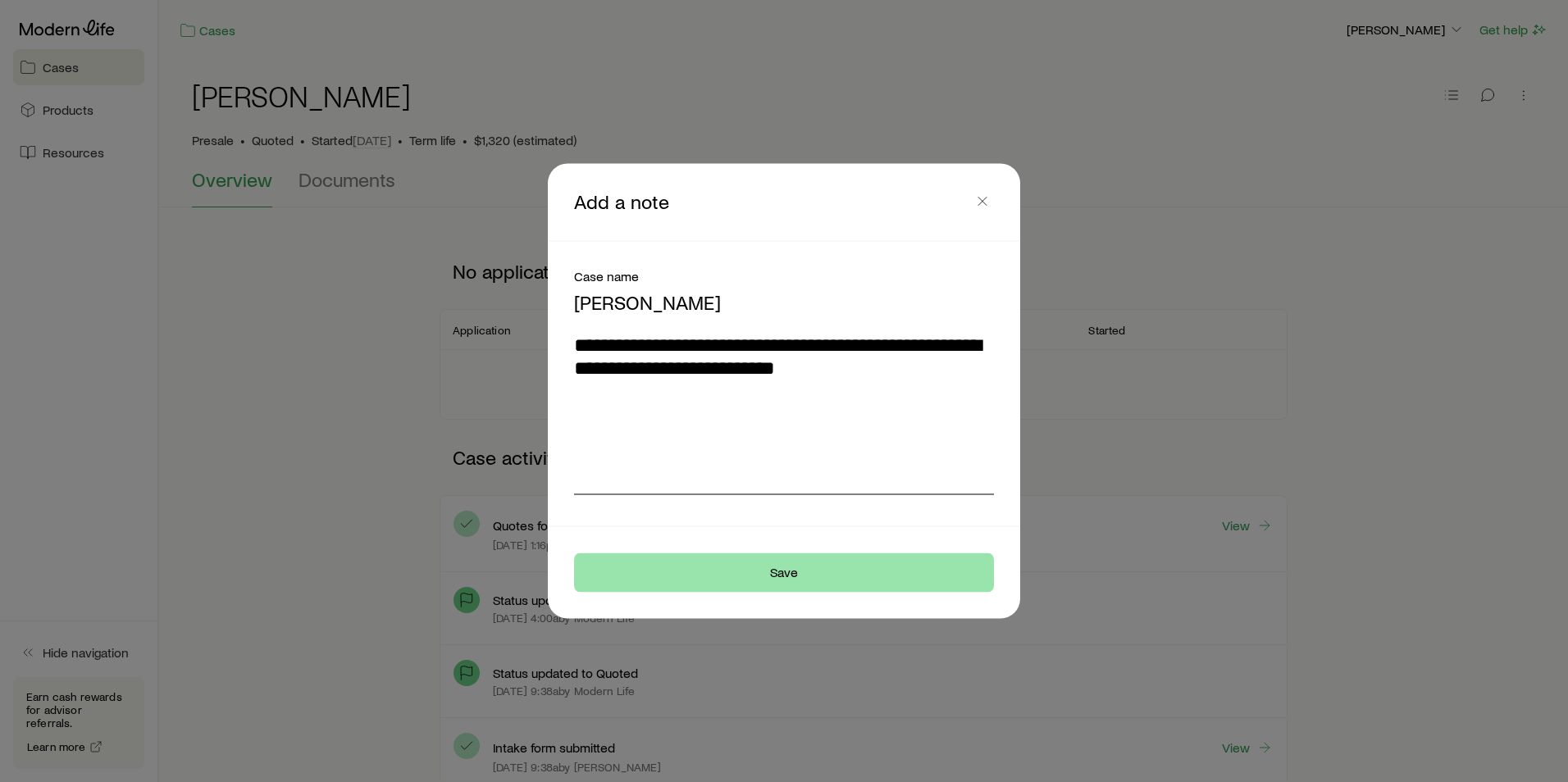
type textarea "**********"
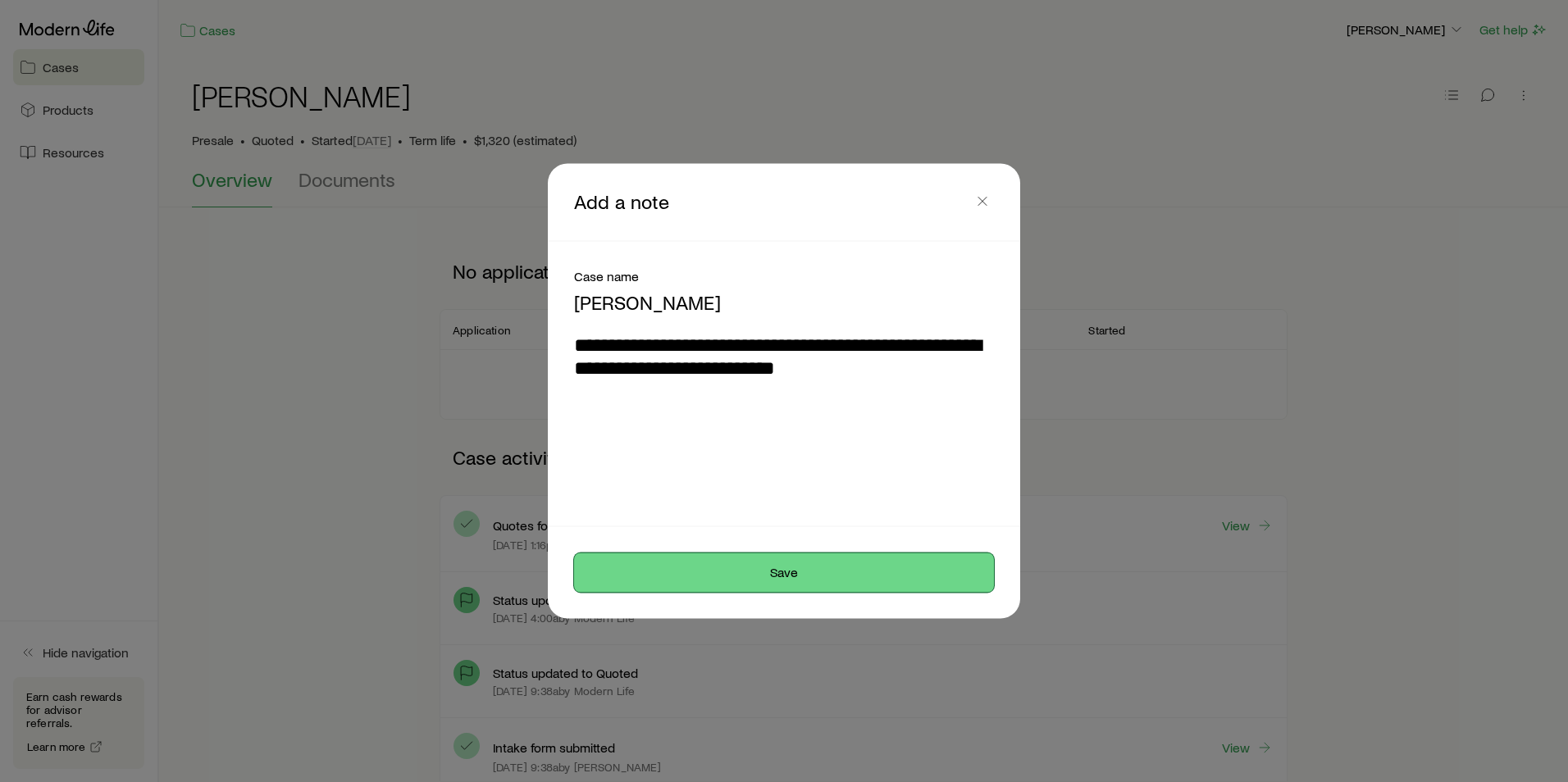
click at [733, 582] on button "Save" at bounding box center [784, 573] width 420 height 39
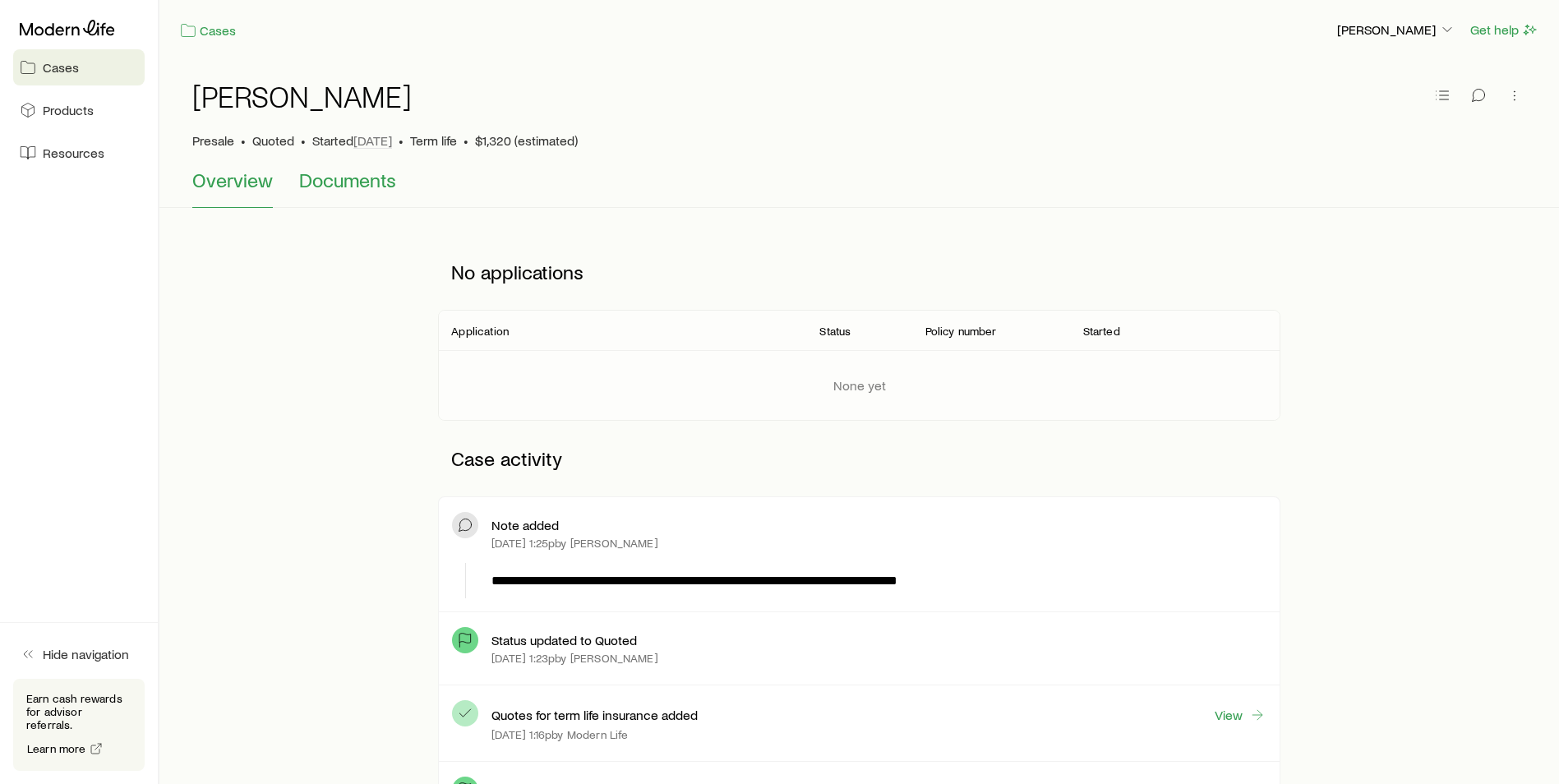
click at [361, 186] on span "Documents" at bounding box center [347, 179] width 97 height 23
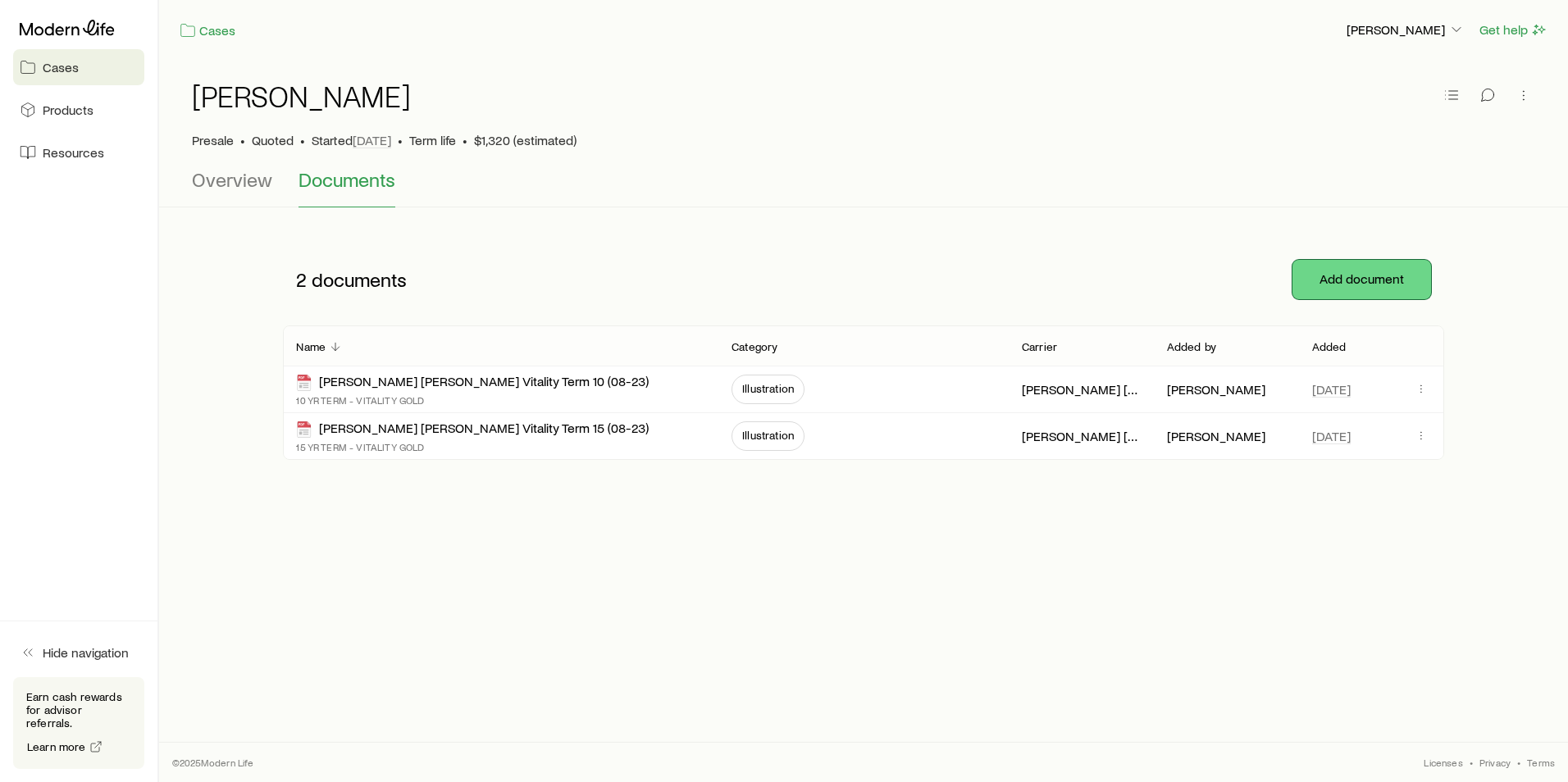
click at [1345, 283] on button "Add document" at bounding box center [1361, 279] width 138 height 39
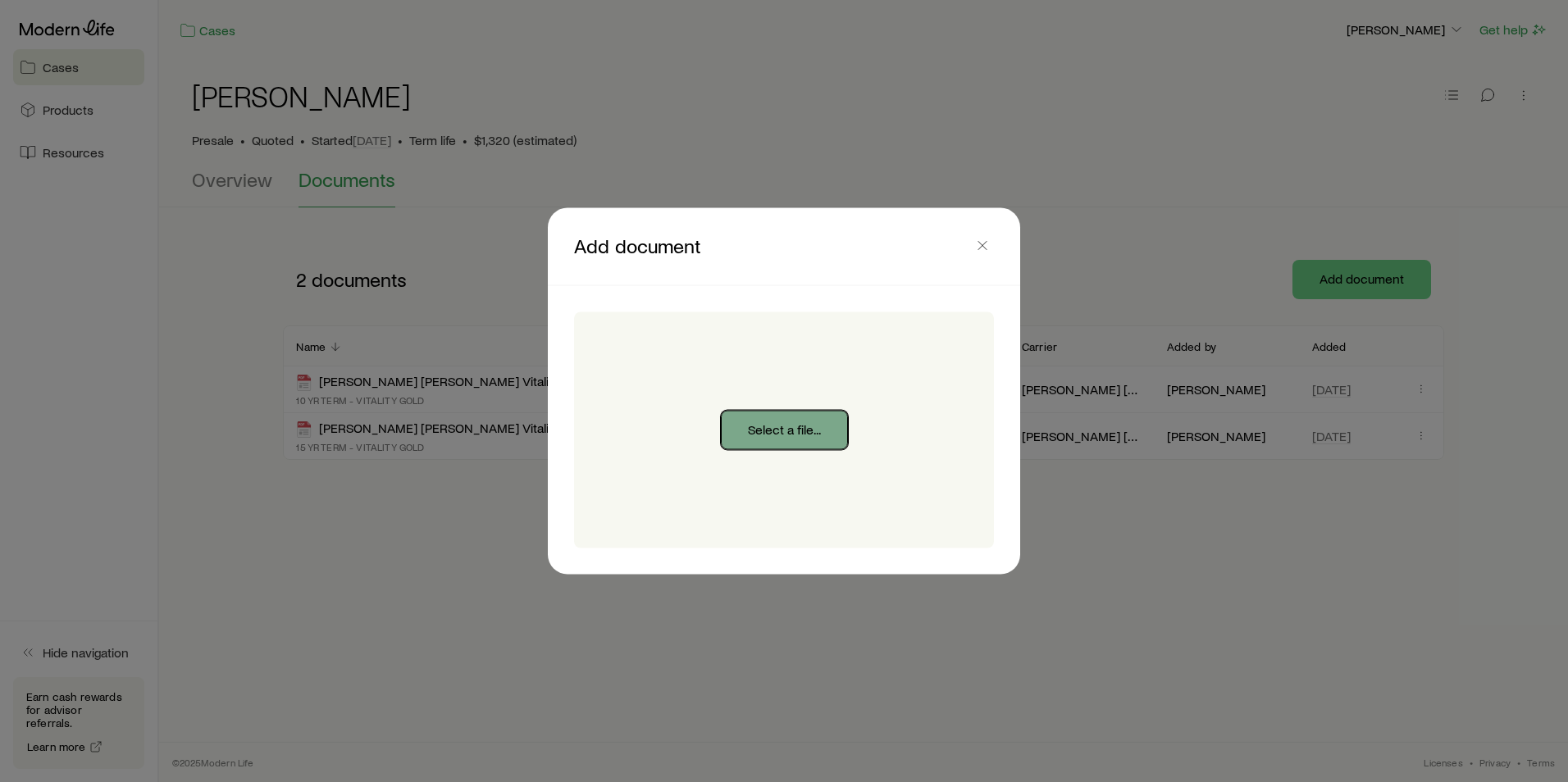
click at [761, 433] on button "Select a file..." at bounding box center [784, 430] width 127 height 39
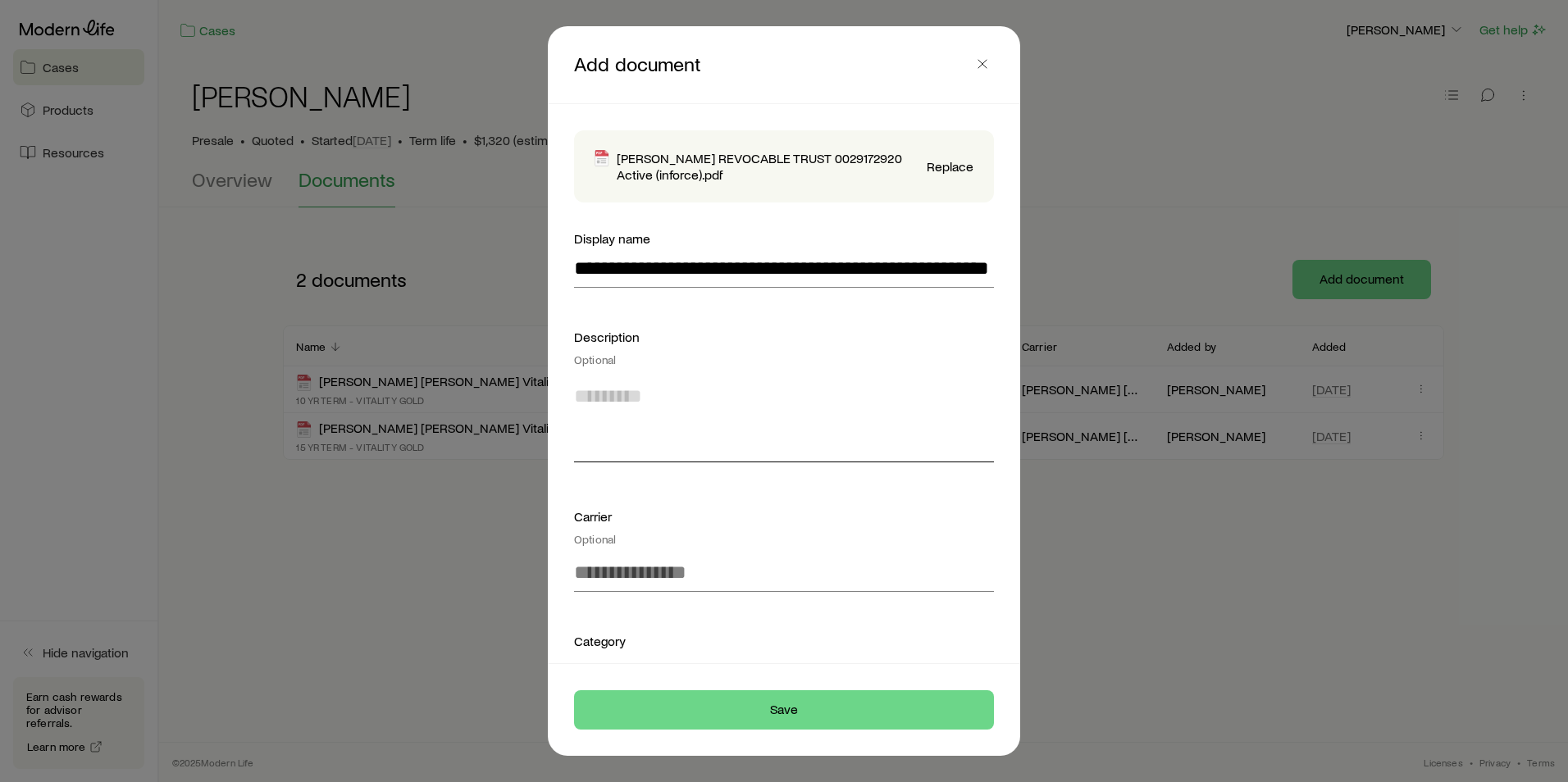
click at [635, 437] on textarea at bounding box center [784, 417] width 420 height 89
type textarea "**********"
click at [690, 572] on input at bounding box center [784, 572] width 420 height 39
click at [605, 618] on span "Penn Mutual" at bounding box center [626, 616] width 105 height 24
type input "**********"
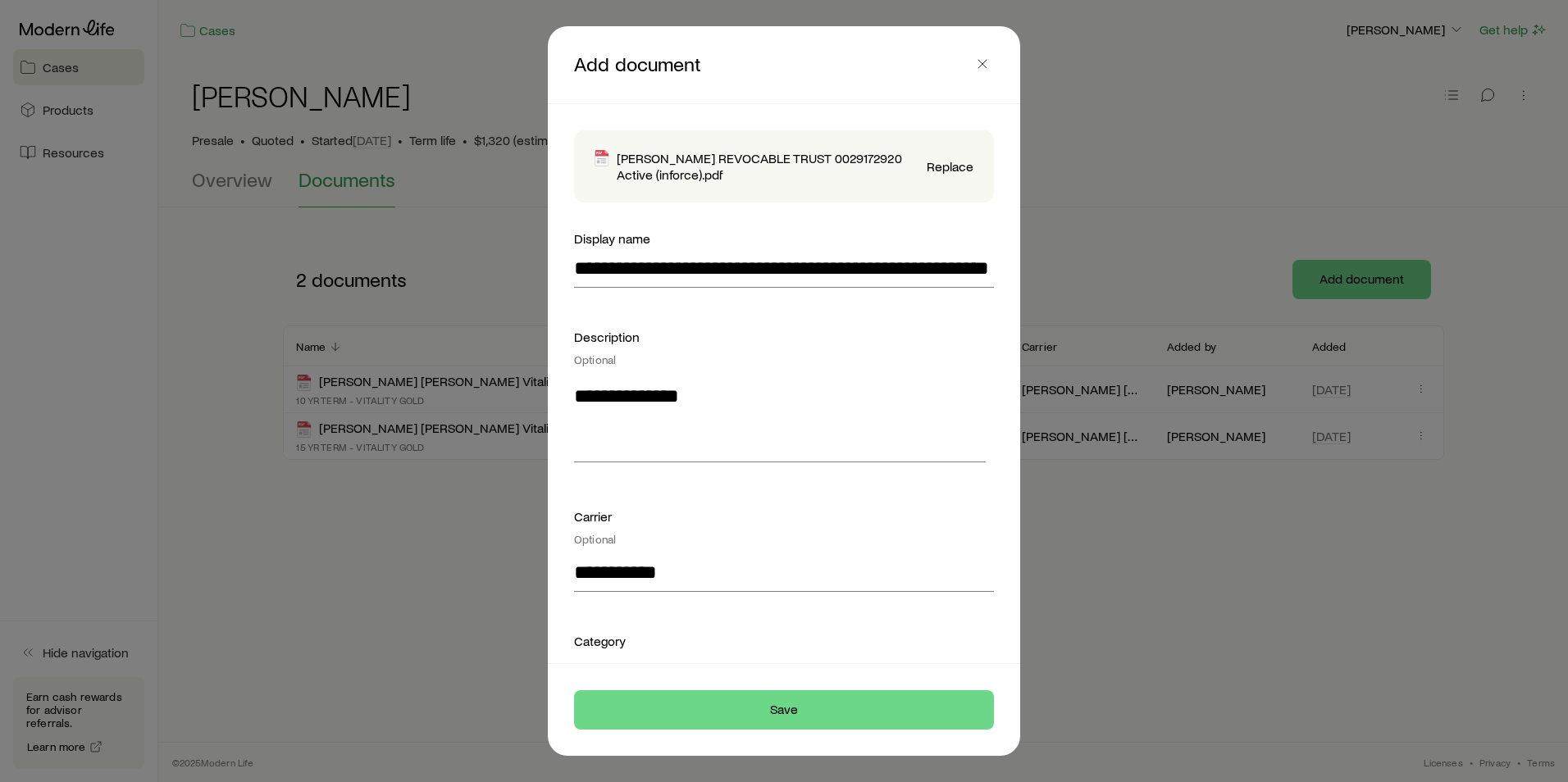
click at [624, 647] on div "Category" at bounding box center [784, 640] width 420 height 19
click at [686, 714] on button "Save" at bounding box center [784, 710] width 420 height 39
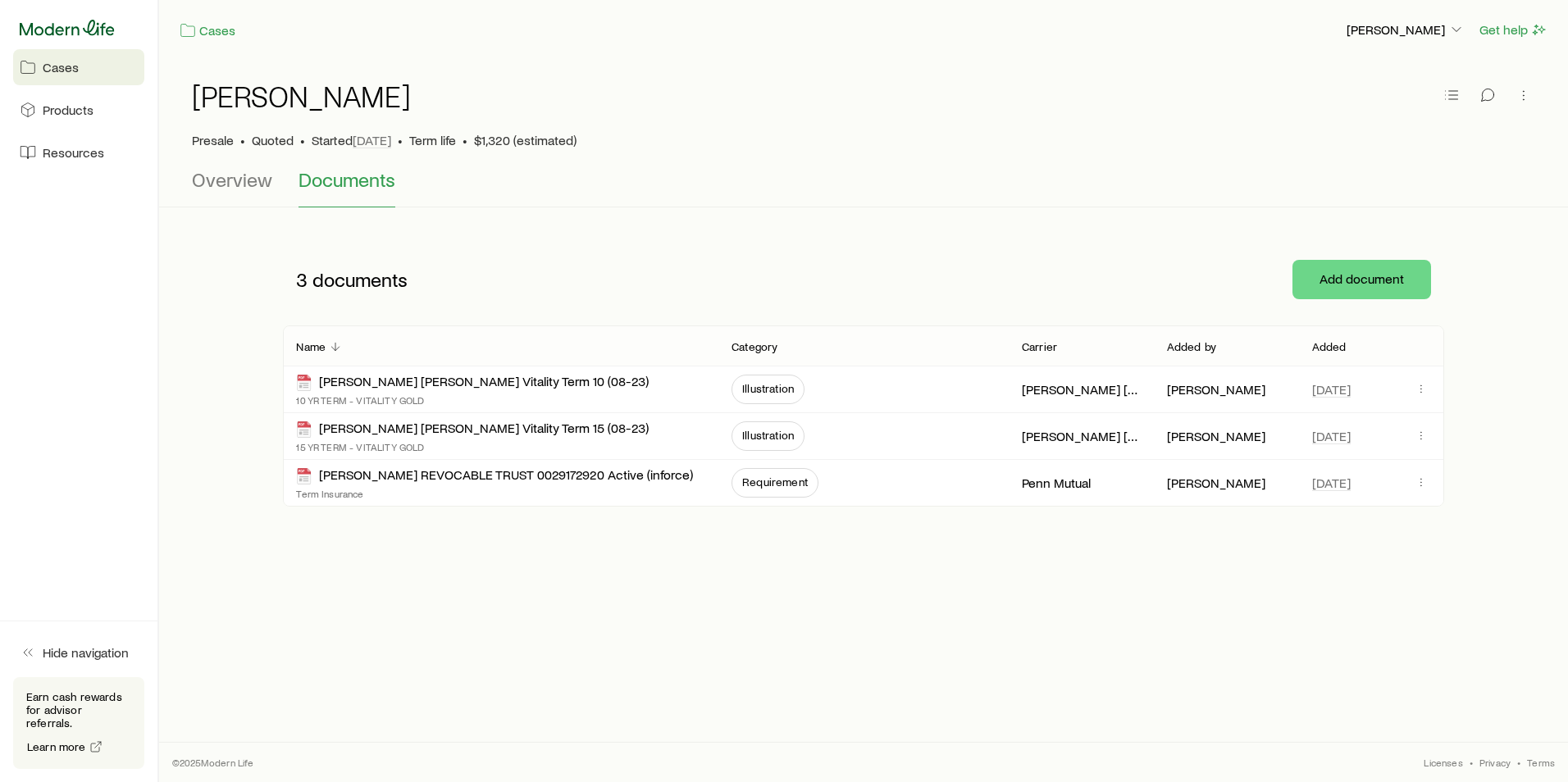
click at [30, 27] on icon at bounding box center [67, 27] width 95 height 16
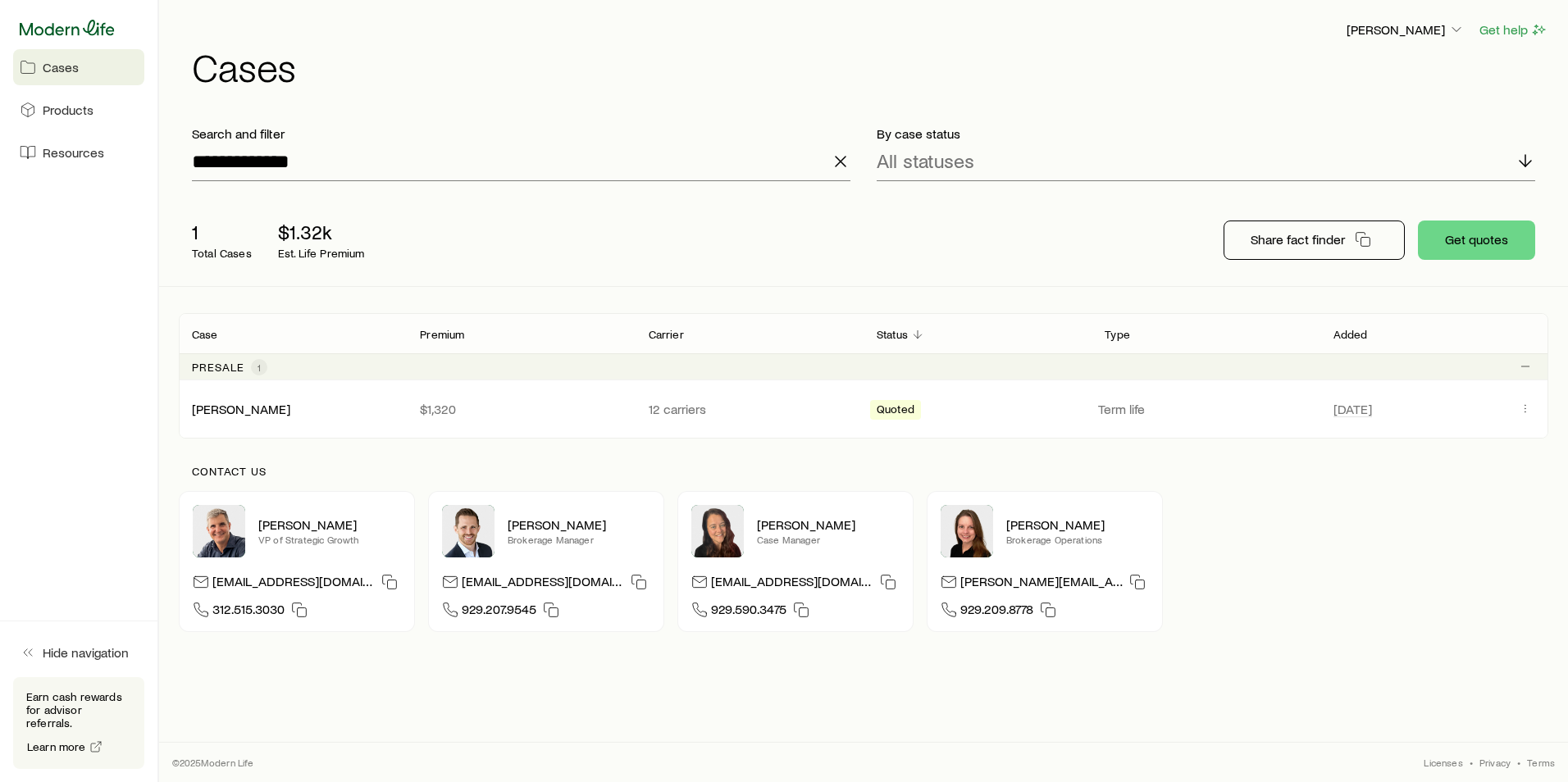
click at [79, 32] on icon at bounding box center [67, 27] width 95 height 16
click at [77, 28] on icon at bounding box center [67, 27] width 95 height 16
click at [73, 32] on icon at bounding box center [67, 27] width 95 height 16
click at [843, 167] on icon "button" at bounding box center [840, 160] width 19 height 19
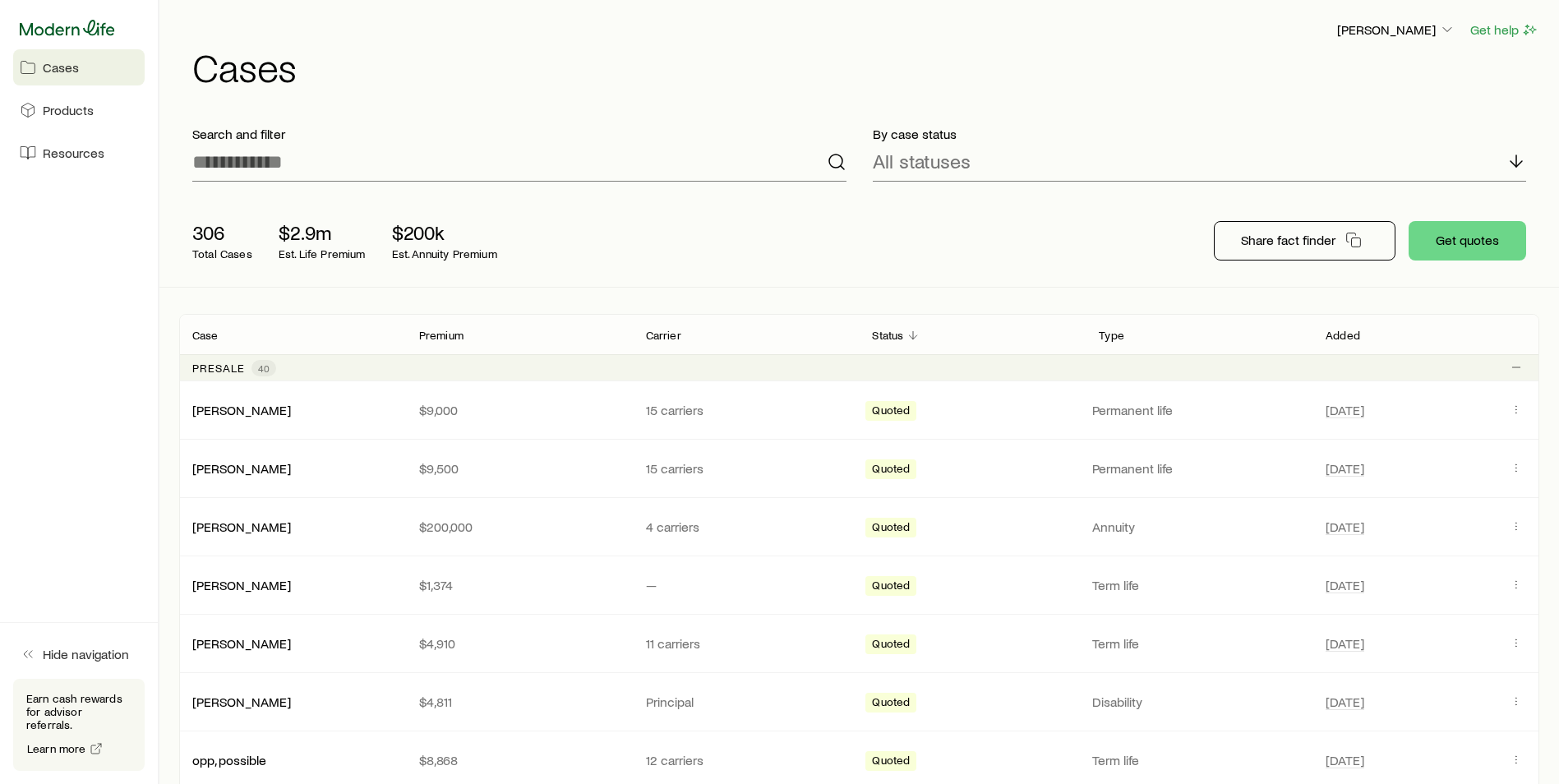
click at [50, 30] on icon at bounding box center [67, 28] width 96 height 17
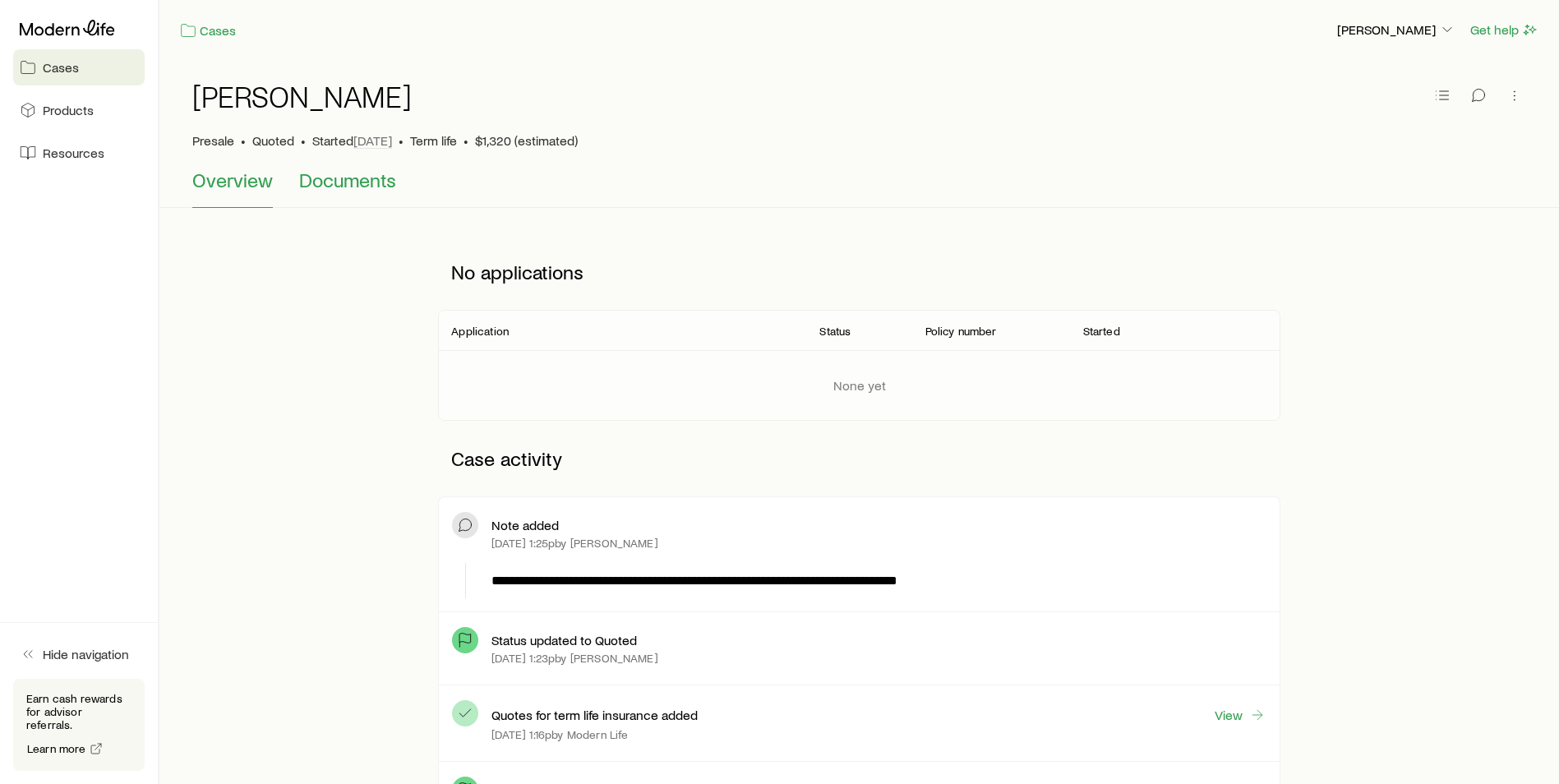
click at [342, 168] on span "Documents" at bounding box center [347, 179] width 97 height 23
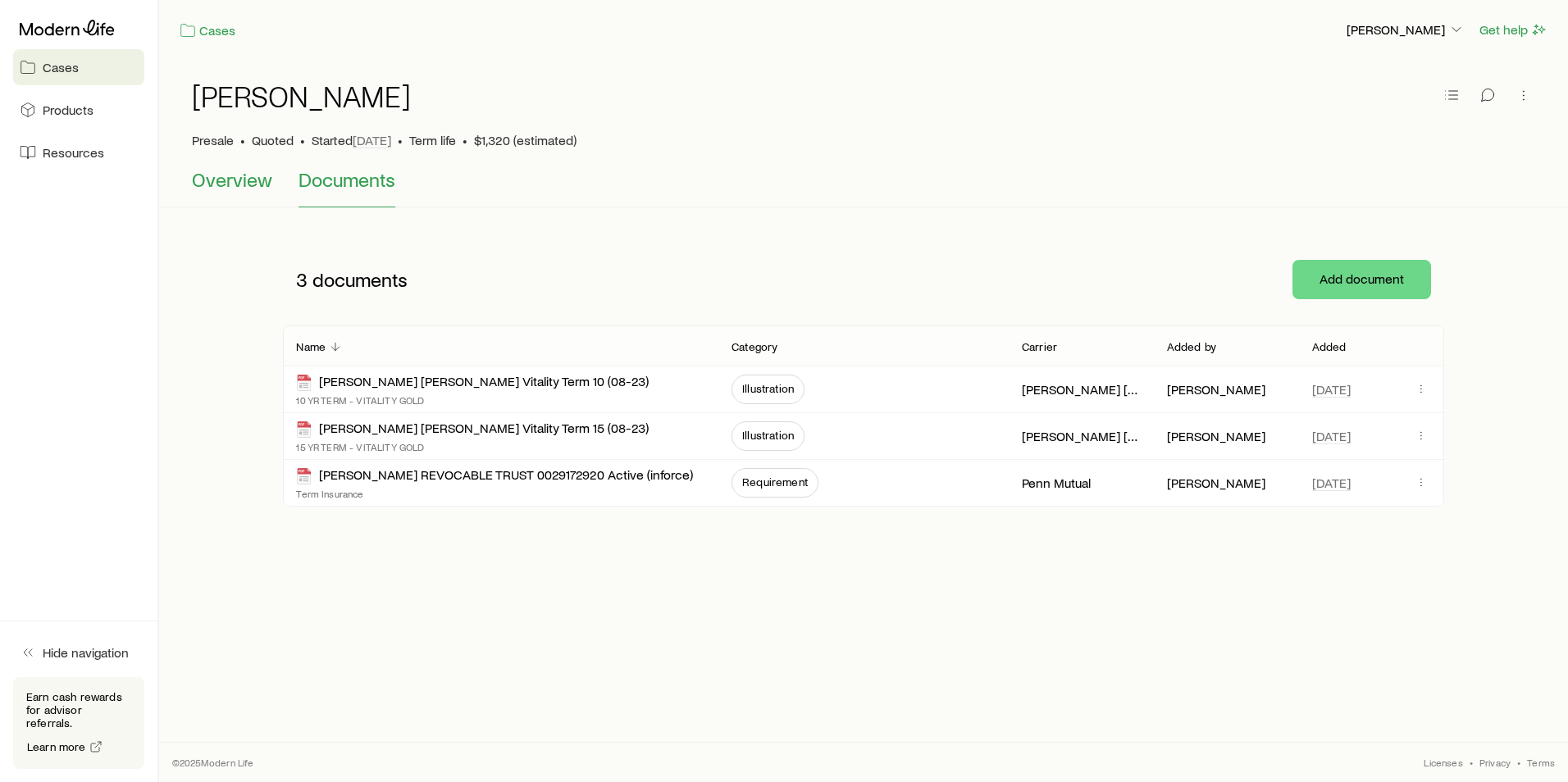
click at [229, 190] on span "Overview" at bounding box center [232, 179] width 81 height 23
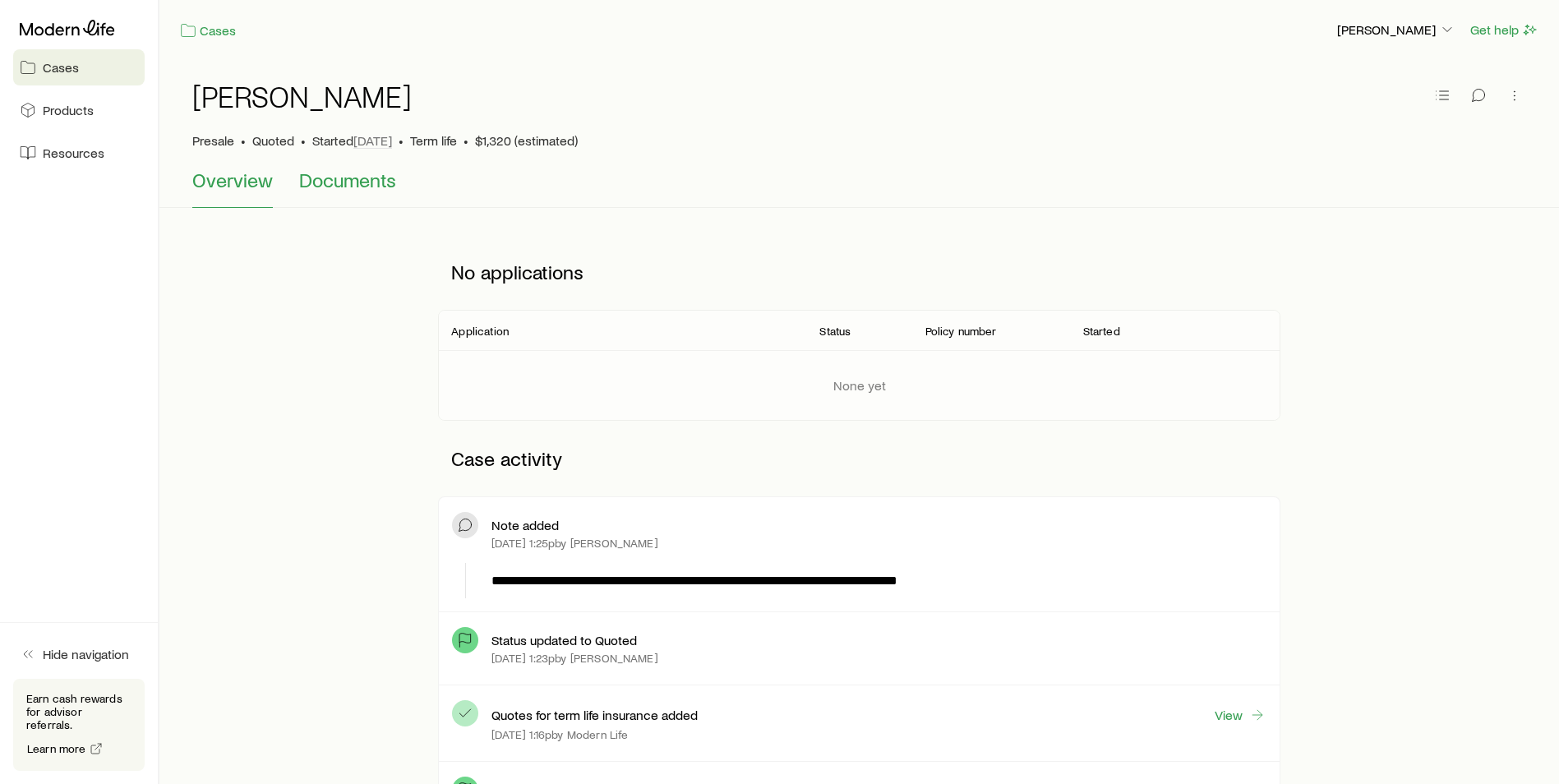
click at [358, 190] on span "Documents" at bounding box center [347, 179] width 97 height 23
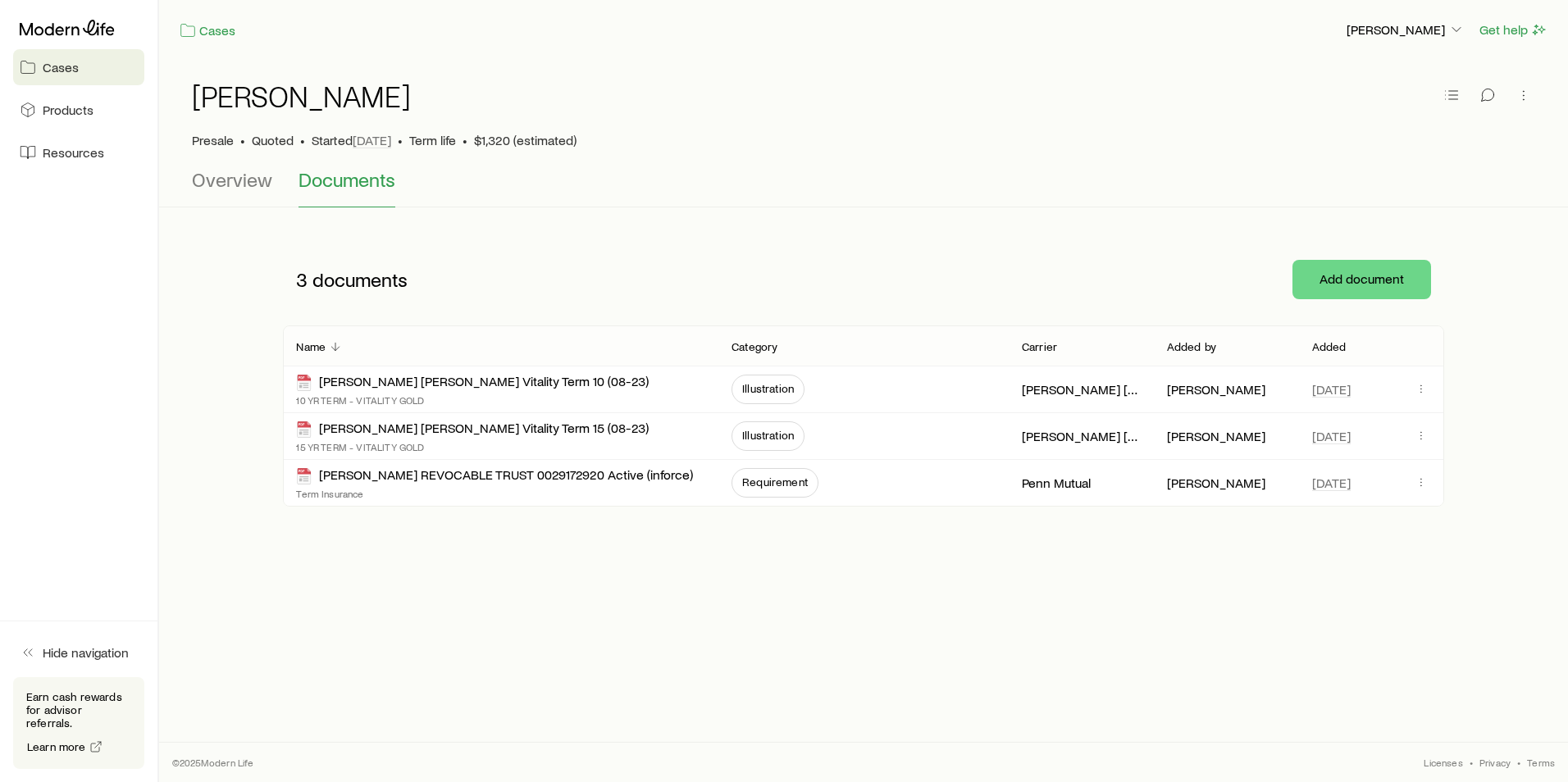
click at [284, 140] on span "Quoted" at bounding box center [273, 140] width 42 height 17
click at [219, 141] on p "Presale" at bounding box center [213, 140] width 42 height 17
click at [221, 32] on link "Cases" at bounding box center [207, 30] width 58 height 19
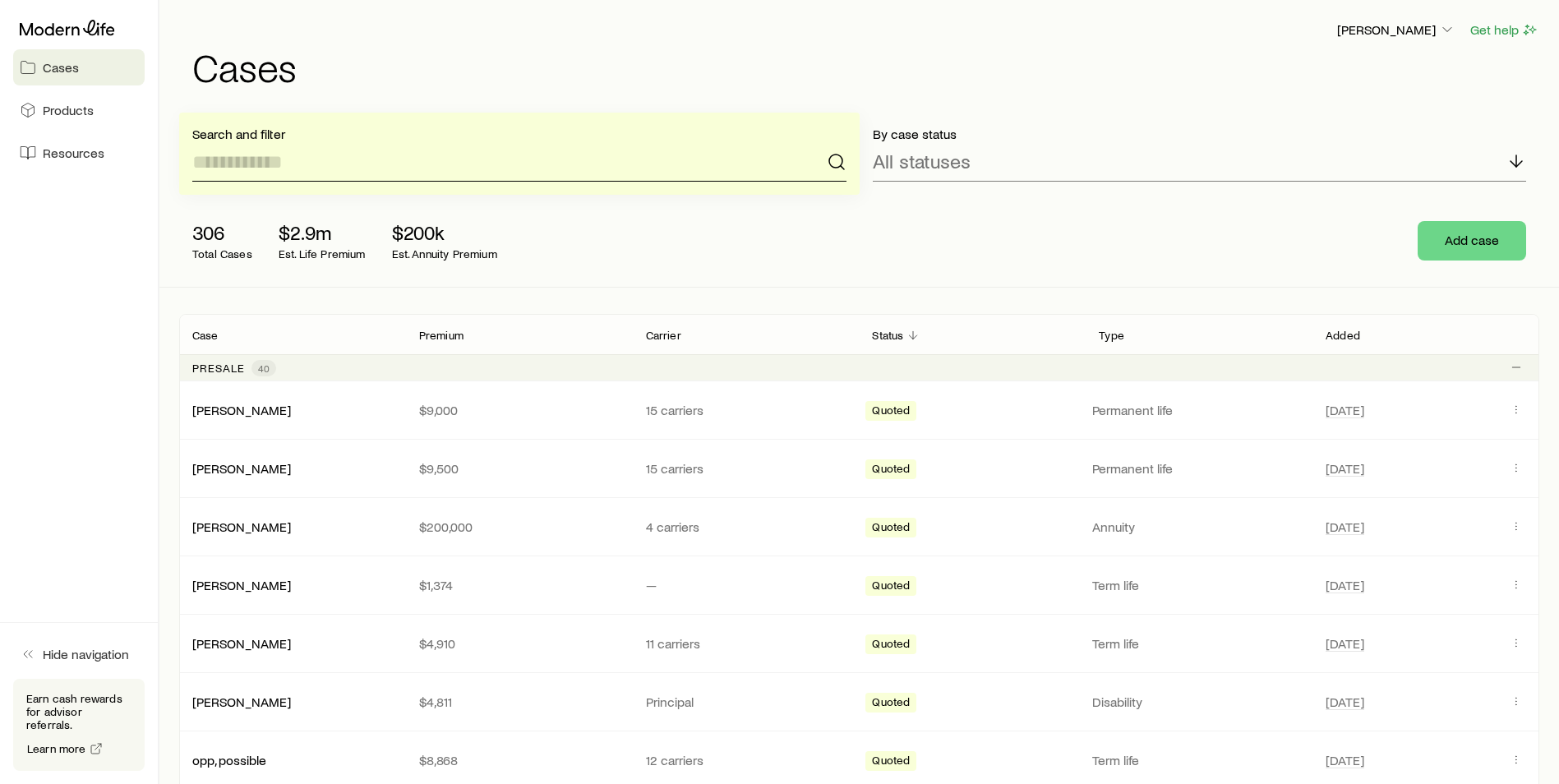
click at [299, 144] on input at bounding box center [519, 162] width 654 height 40
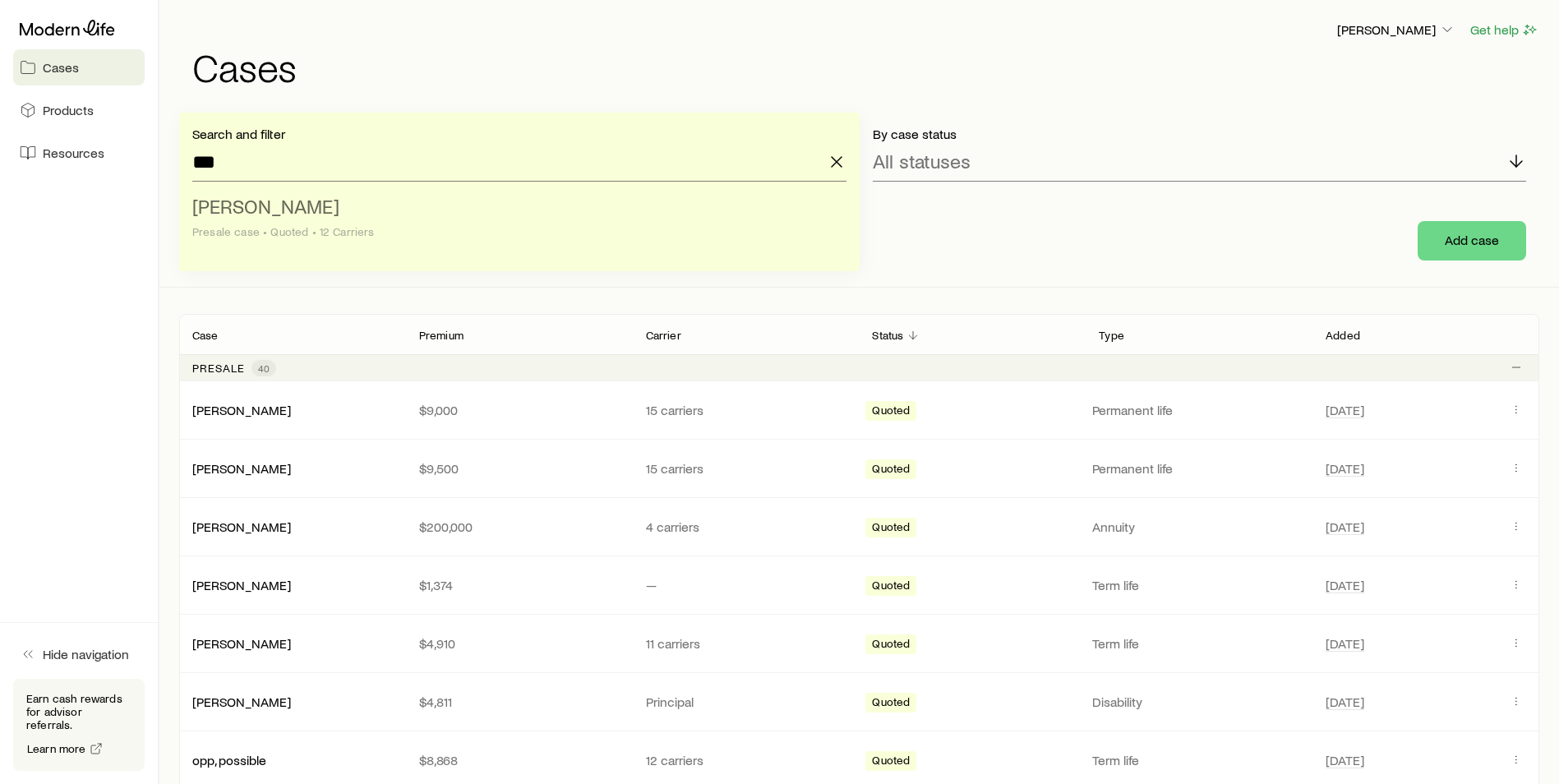
click at [267, 214] on span "[PERSON_NAME]" at bounding box center [266, 206] width 147 height 24
type input "**********"
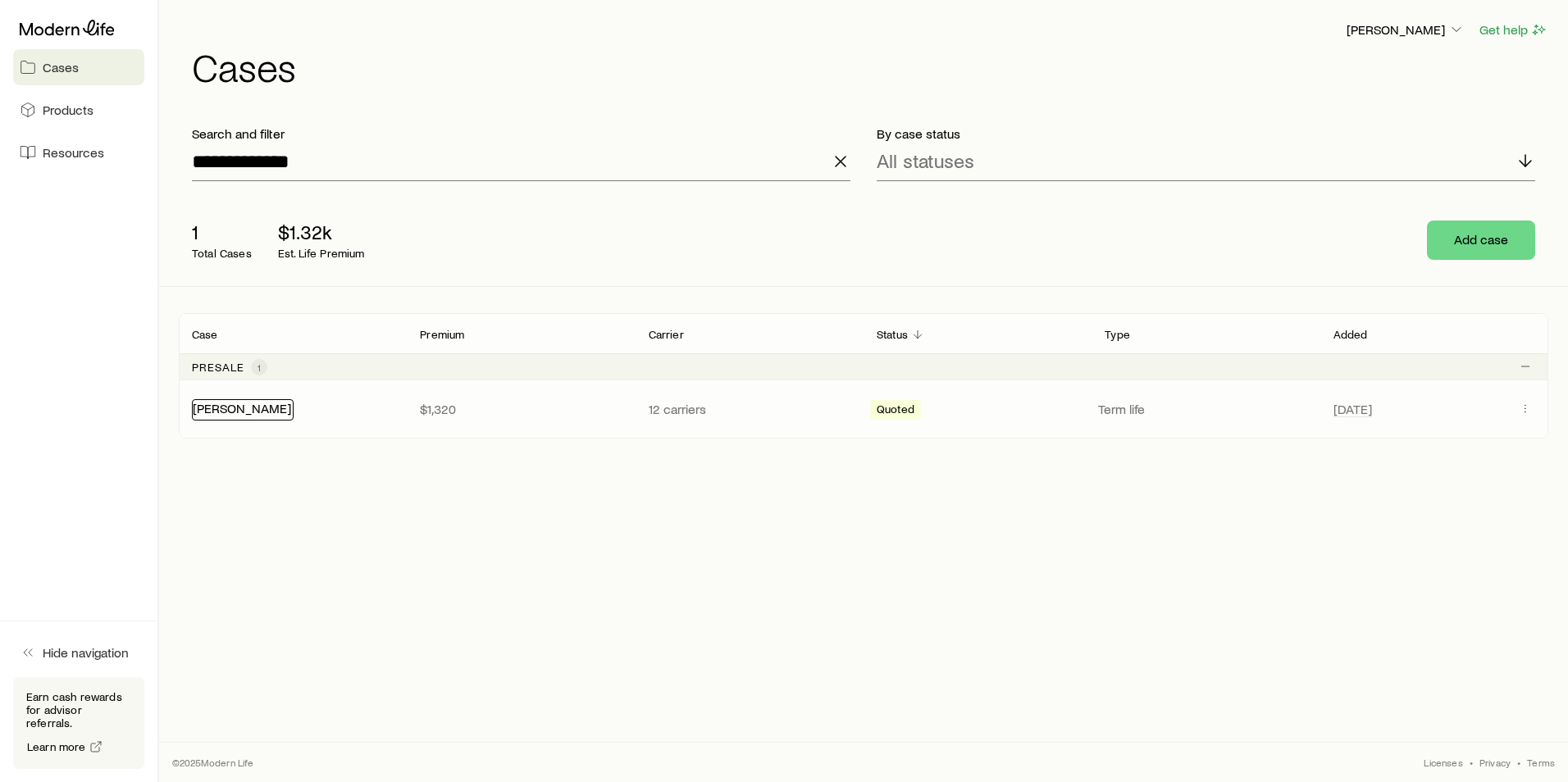
click at [232, 410] on link "[PERSON_NAME]" at bounding box center [241, 407] width 98 height 16
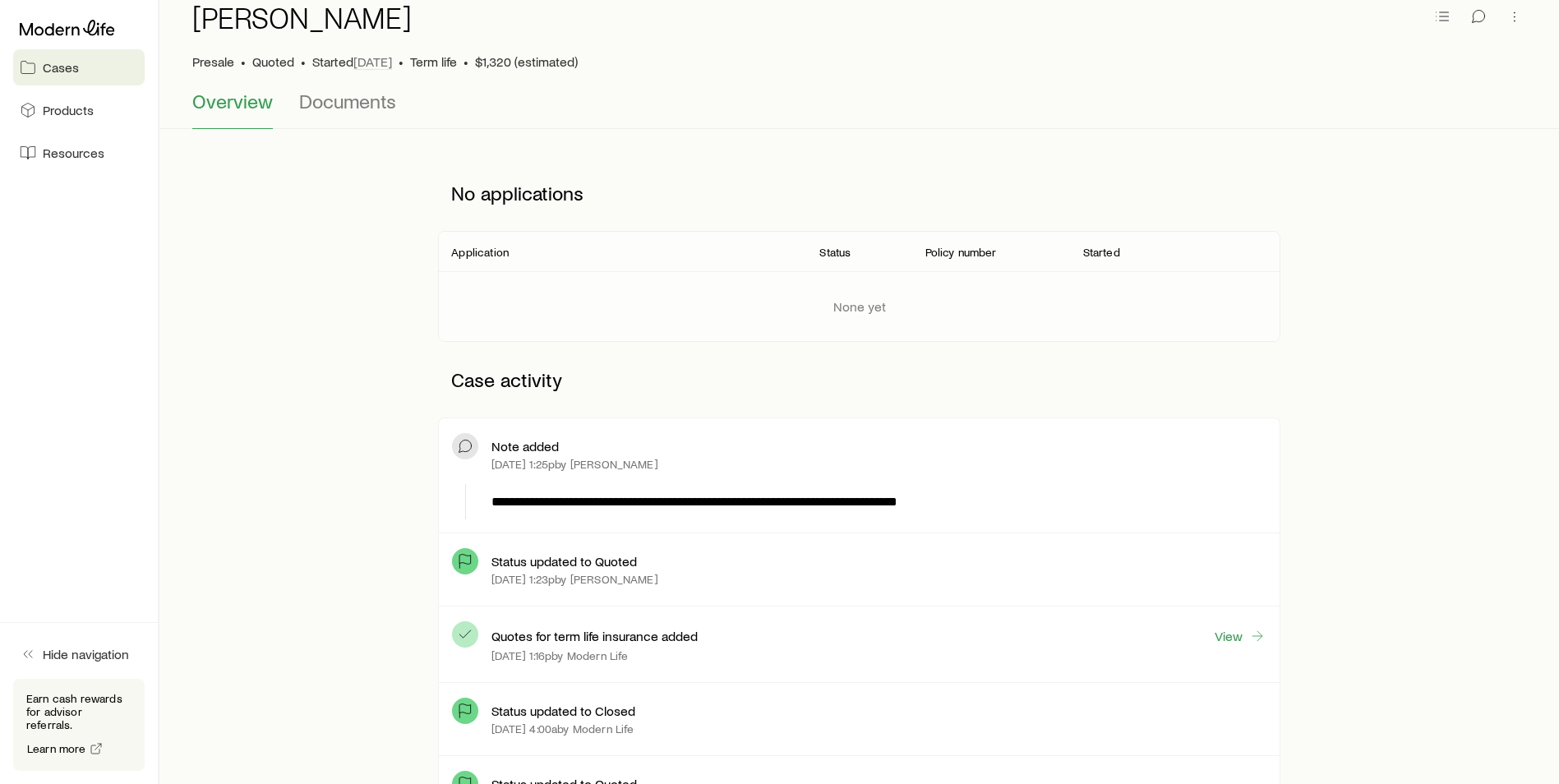
scroll to position [165, 0]
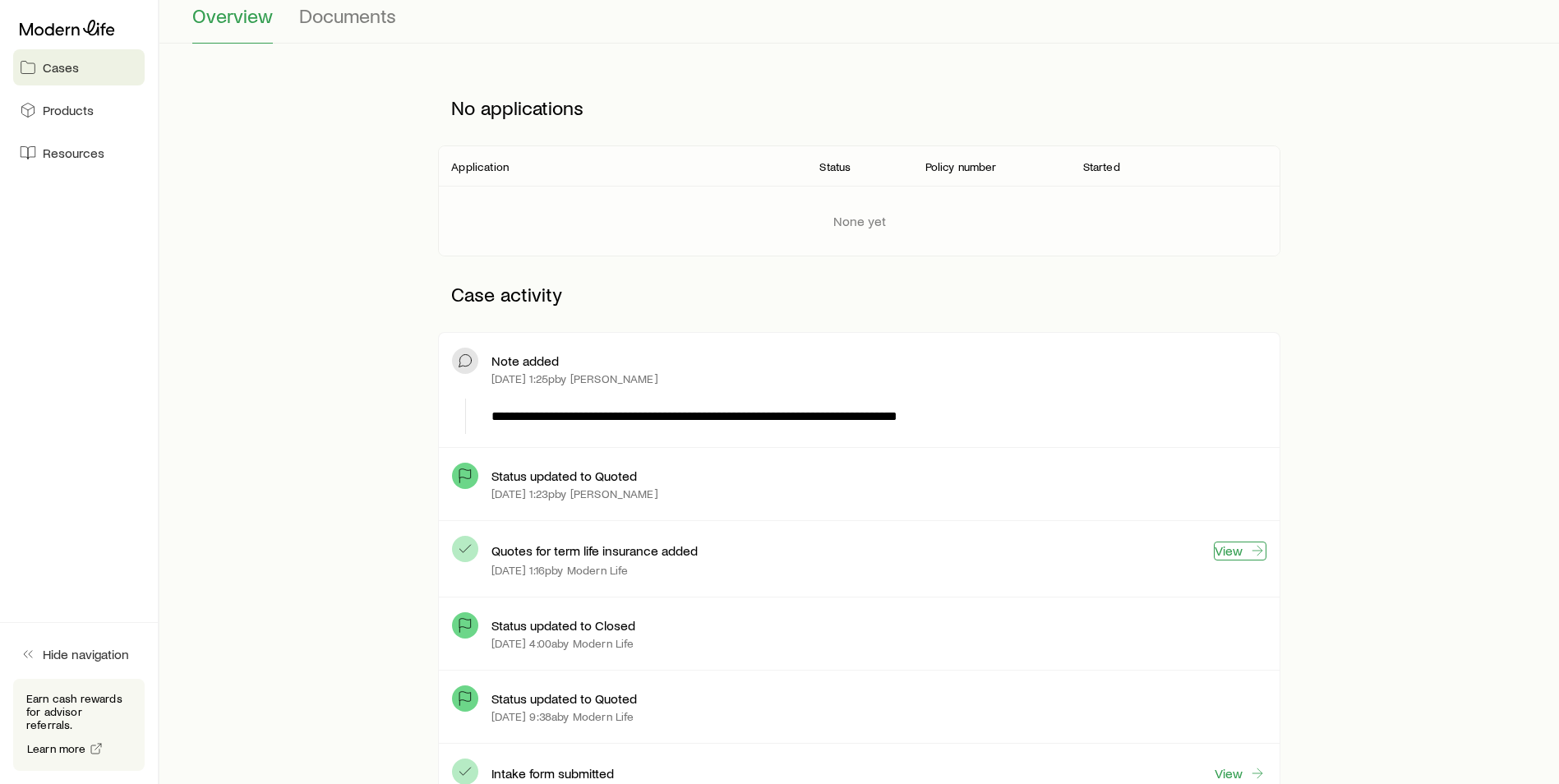
click at [1235, 553] on link "View" at bounding box center [1240, 551] width 52 height 19
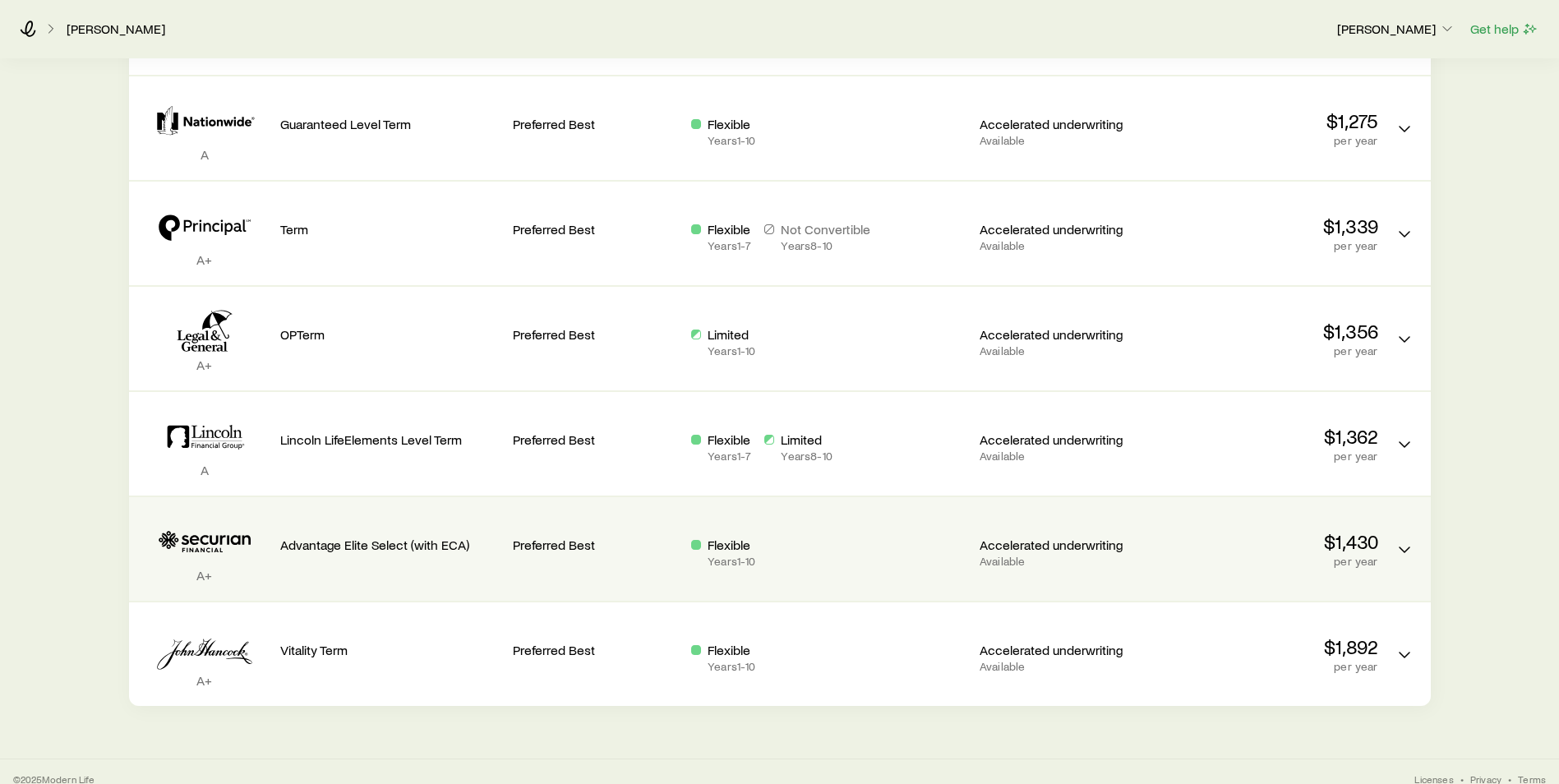
scroll to position [1032, 0]
